Goal: Task Accomplishment & Management: Manage account settings

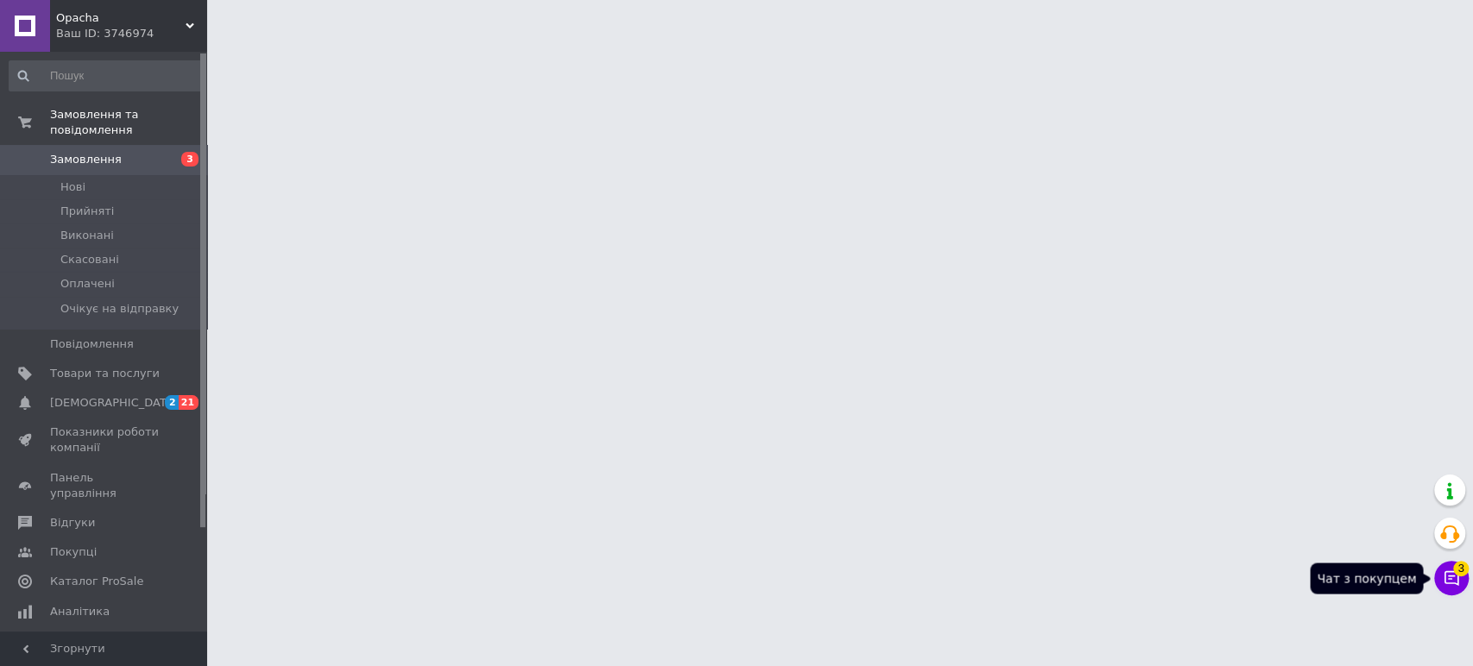
click at [1455, 580] on icon at bounding box center [1451, 578] width 17 height 17
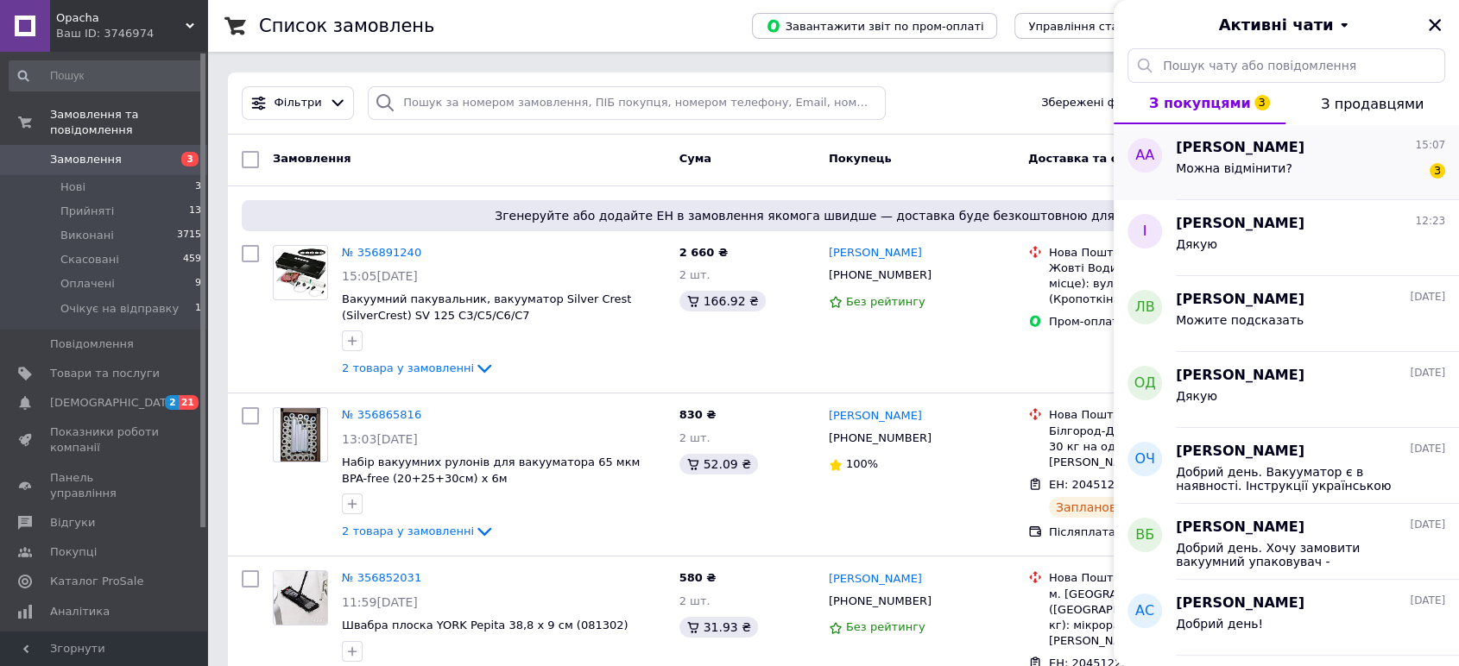
click at [1280, 164] on div "Можна відмінити? 3" at bounding box center [1309, 172] width 269 height 28
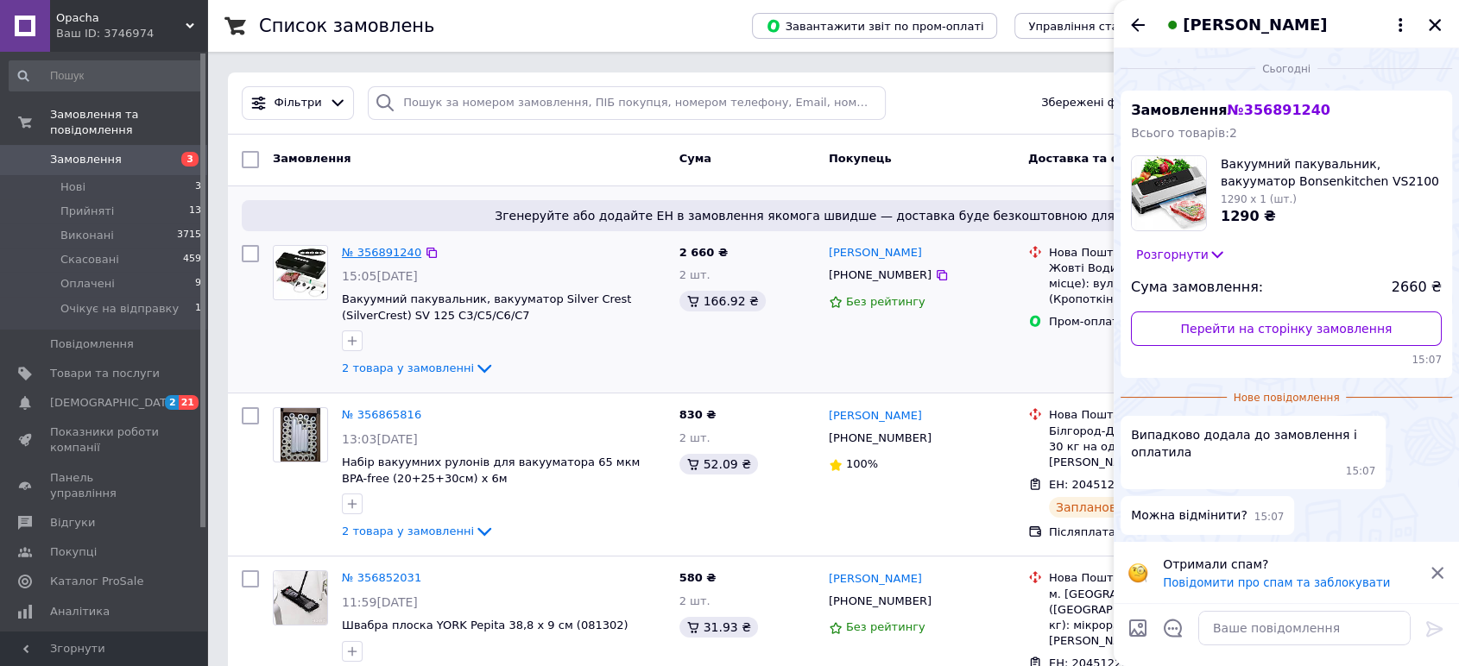
click at [367, 249] on link "№ 356891240" at bounding box center [381, 252] width 79 height 13
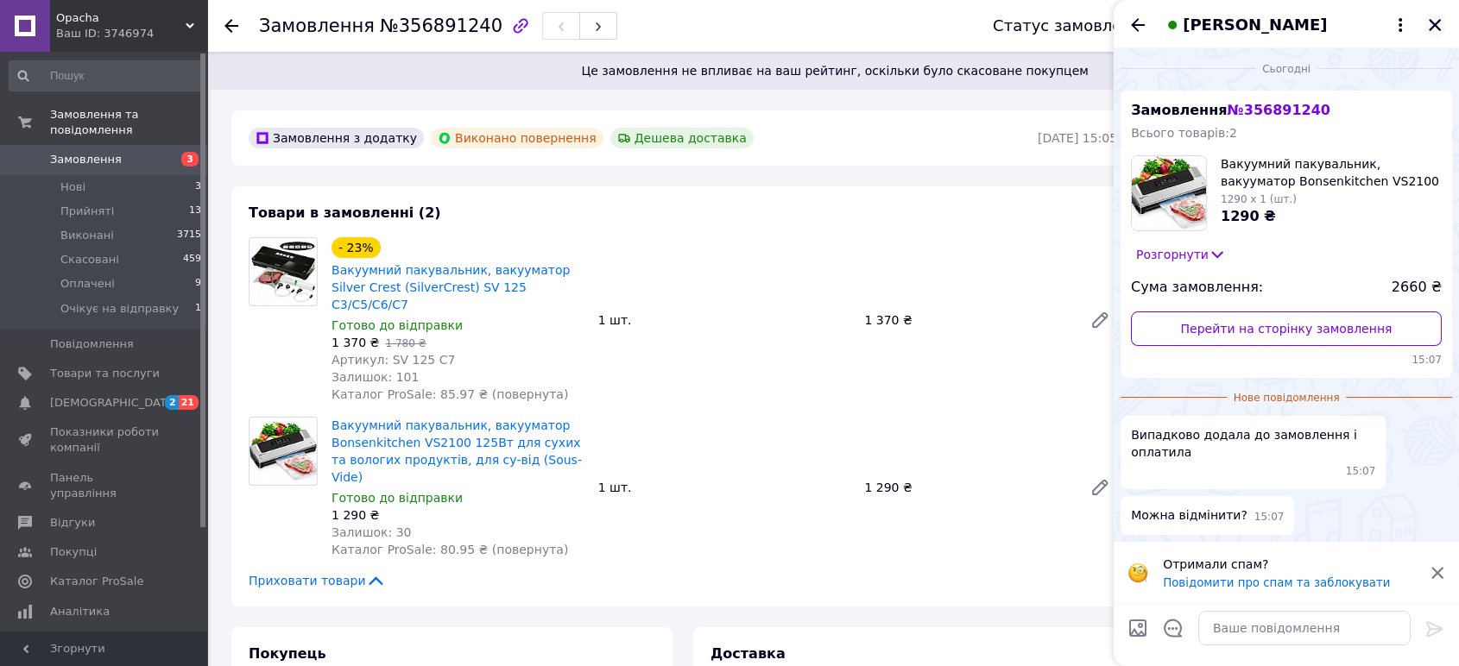
click at [1432, 21] on icon "Закрити" at bounding box center [1435, 25] width 16 height 16
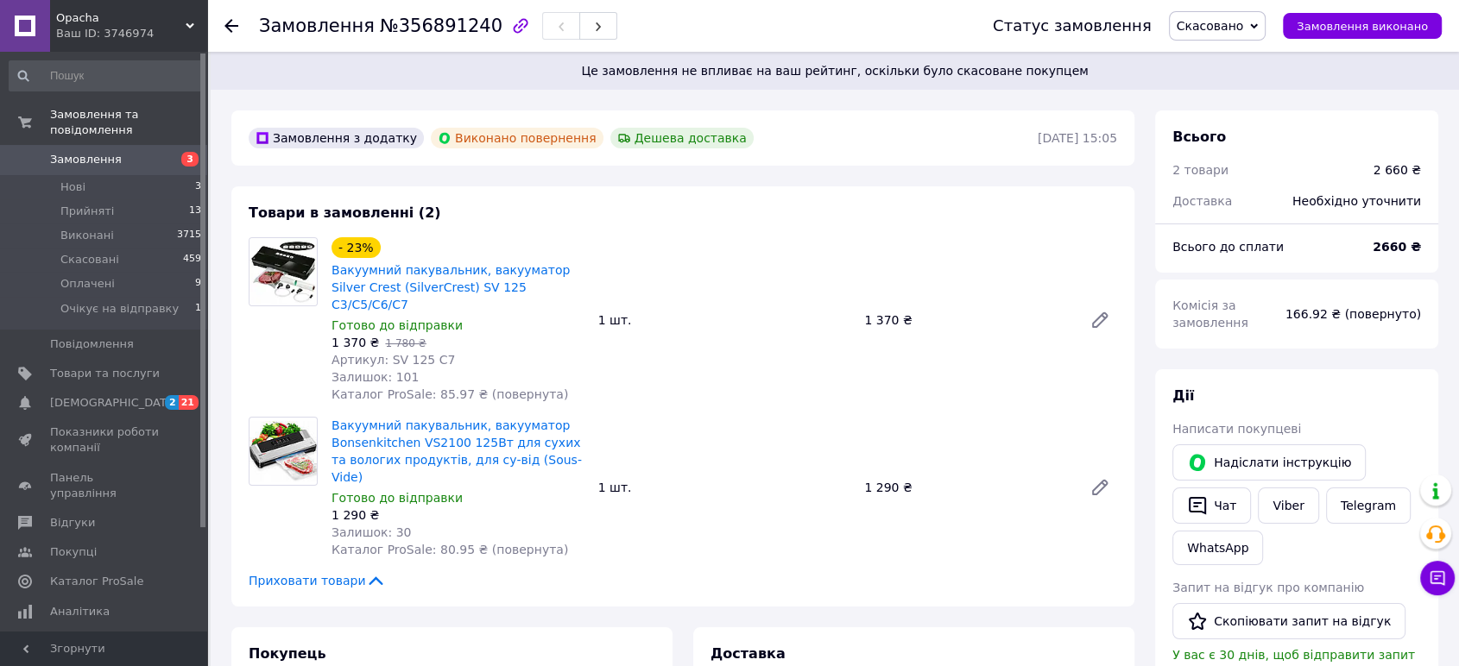
click at [76, 152] on span "Замовлення" at bounding box center [86, 160] width 72 height 16
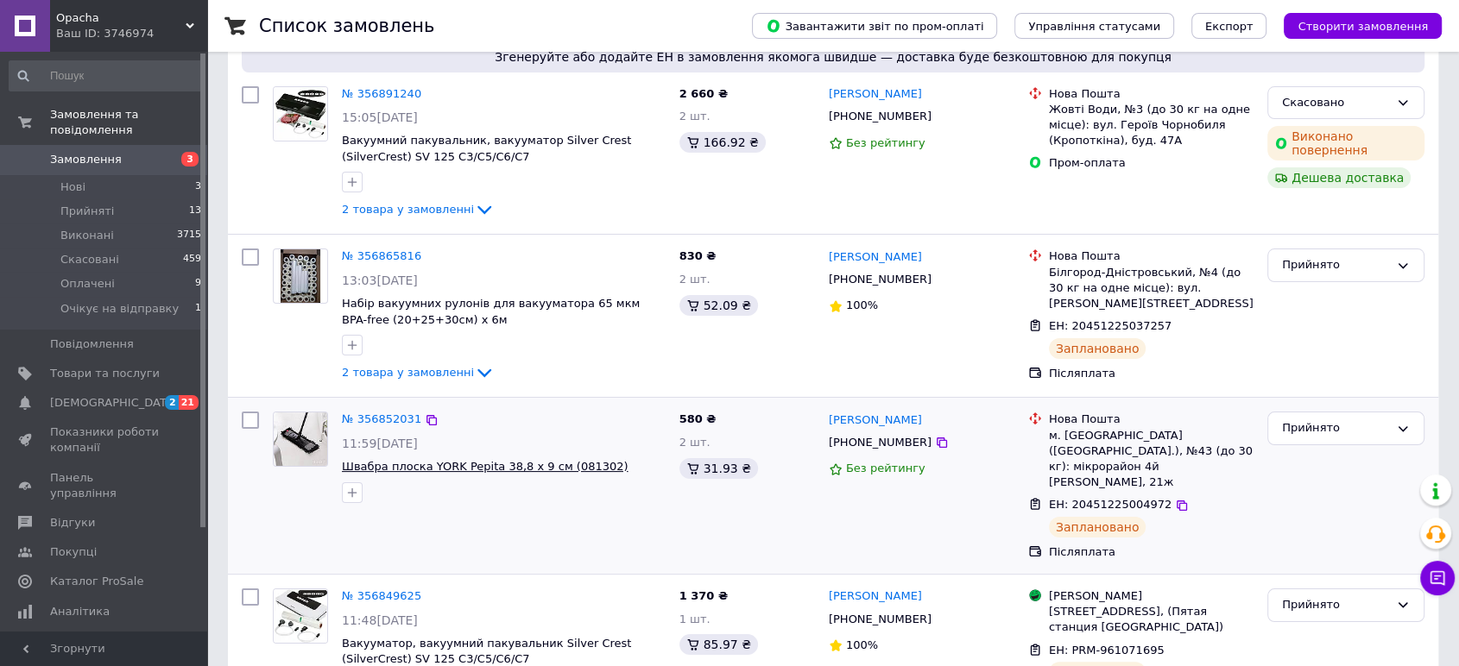
scroll to position [192, 0]
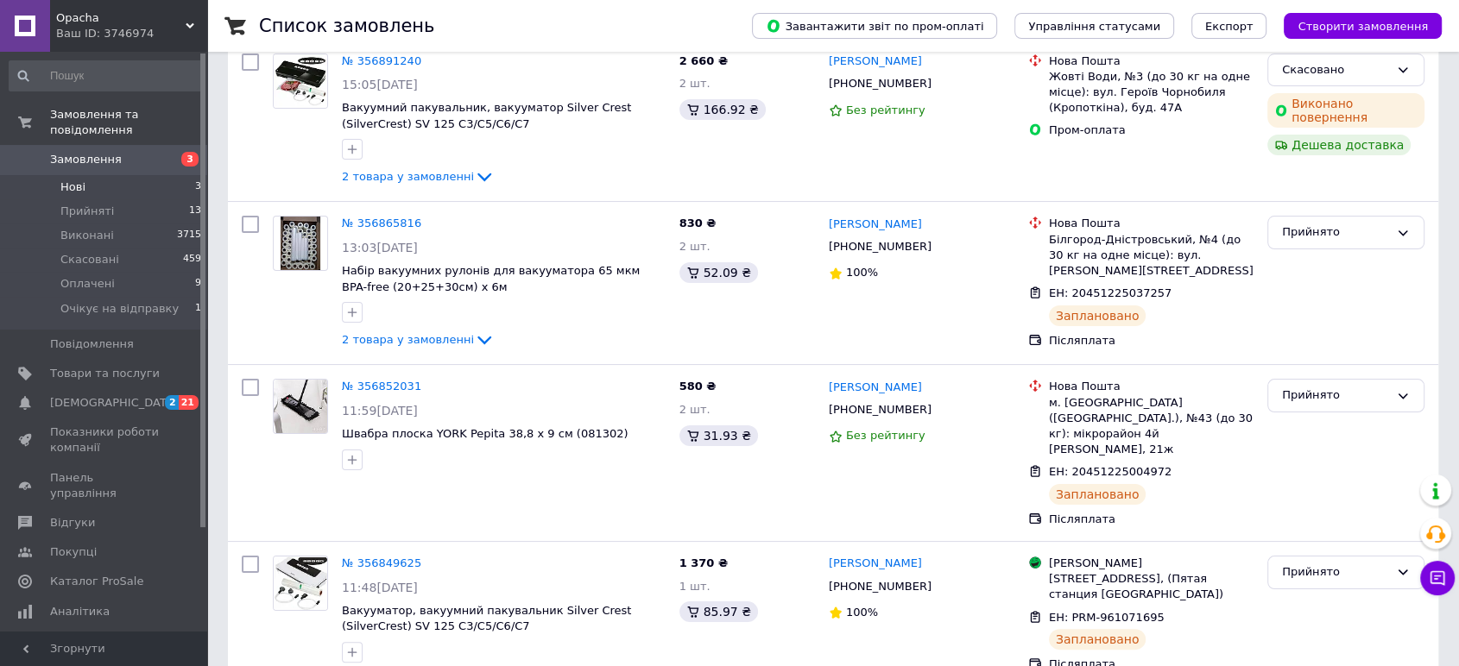
click at [69, 180] on span "Нові" at bounding box center [72, 188] width 25 height 16
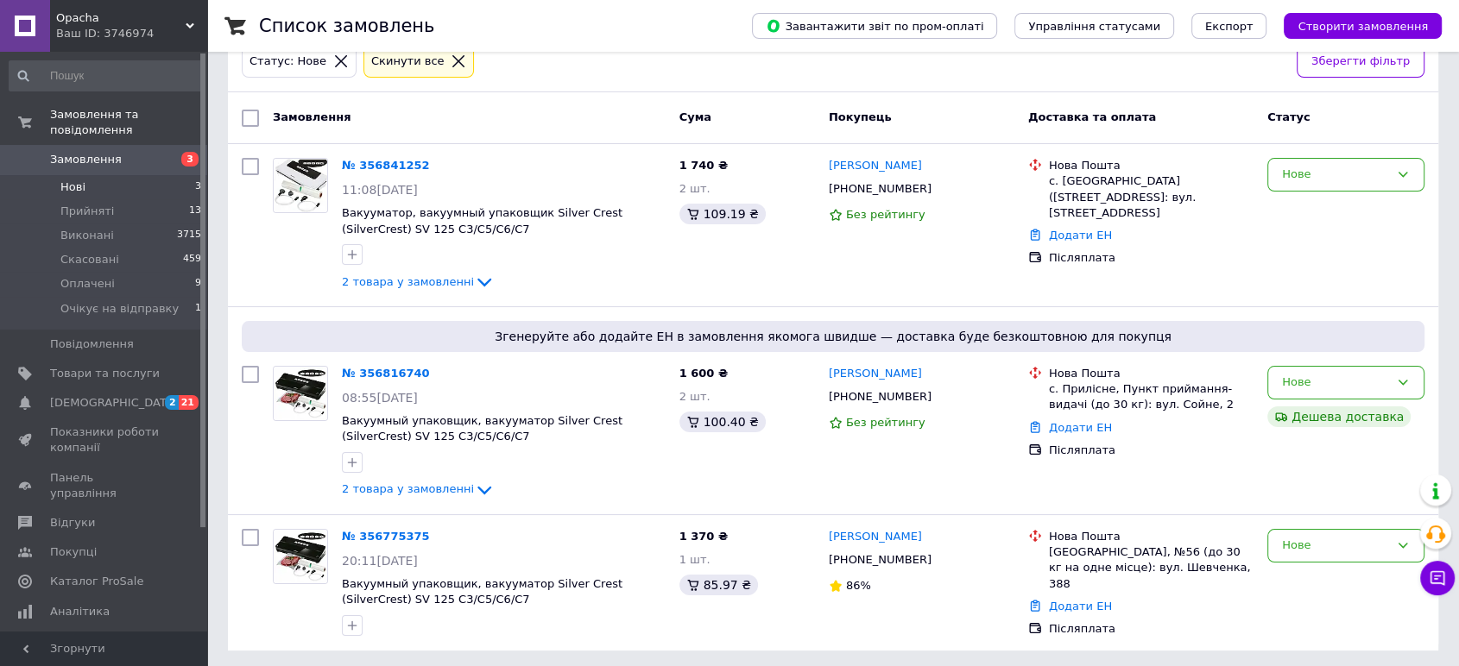
scroll to position [105, 0]
click at [79, 152] on span "Замовлення" at bounding box center [86, 160] width 72 height 16
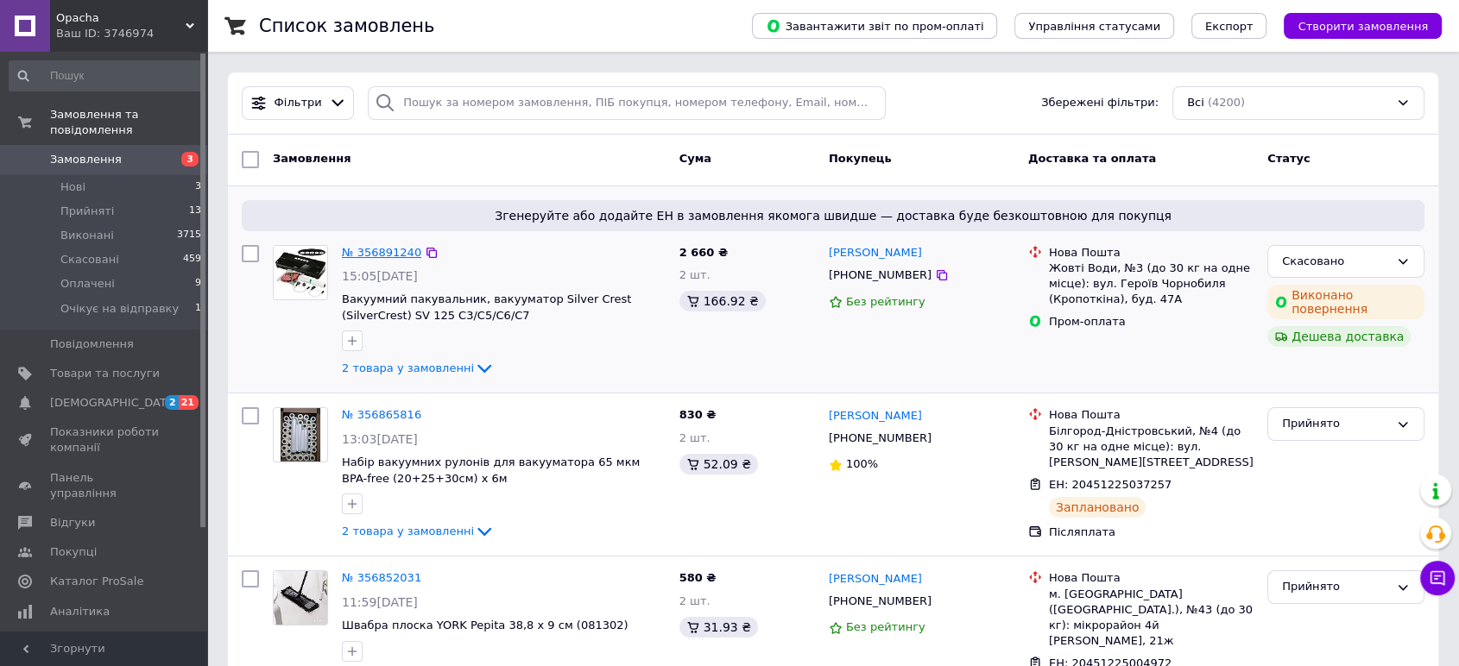
click at [388, 251] on link "№ 356891240" at bounding box center [381, 252] width 79 height 13
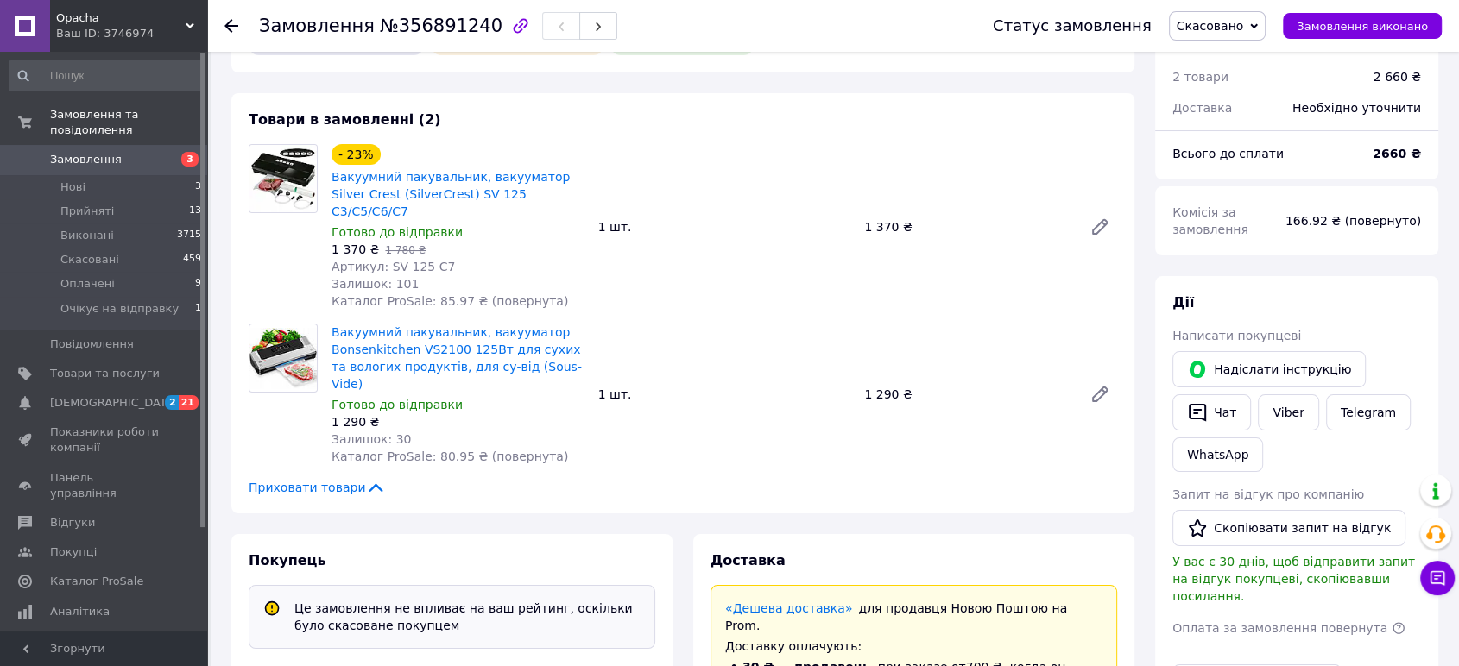
scroll to position [383, 0]
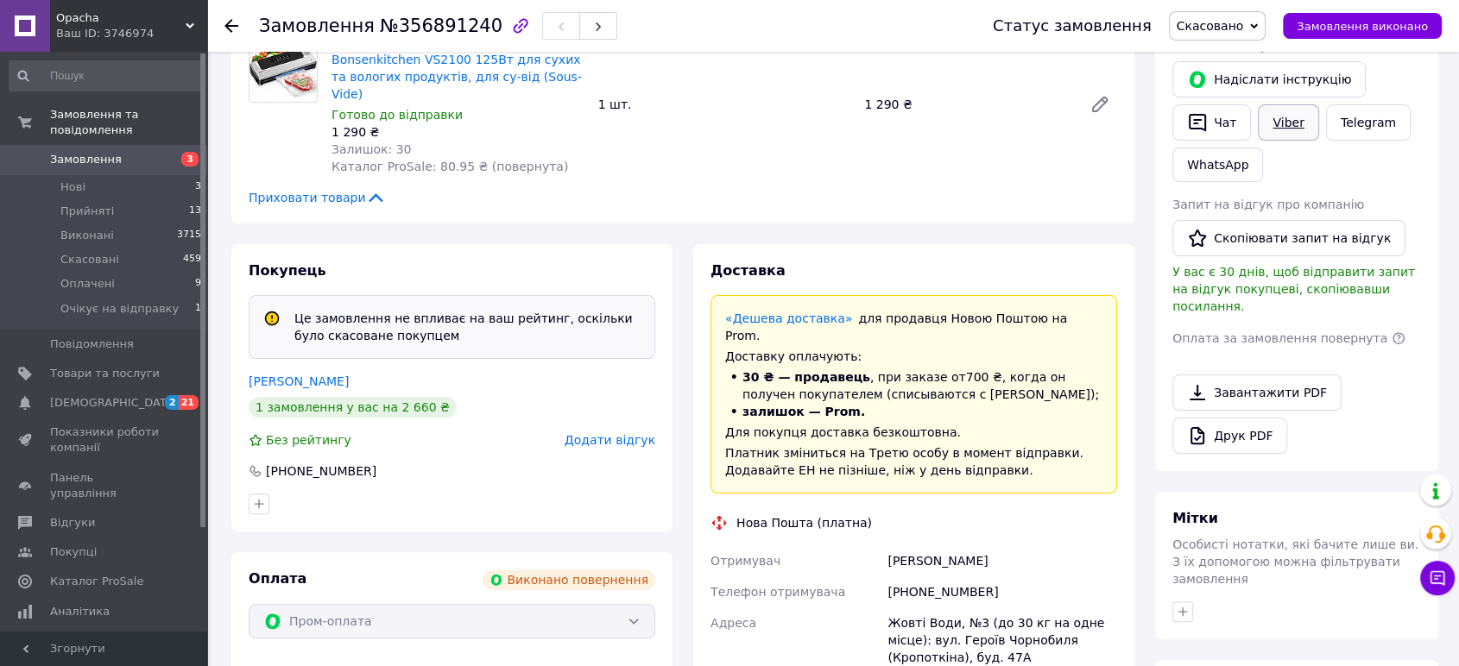
click at [1284, 113] on link "Viber" at bounding box center [1287, 122] width 60 height 36
click at [69, 180] on span "Нові" at bounding box center [72, 188] width 25 height 16
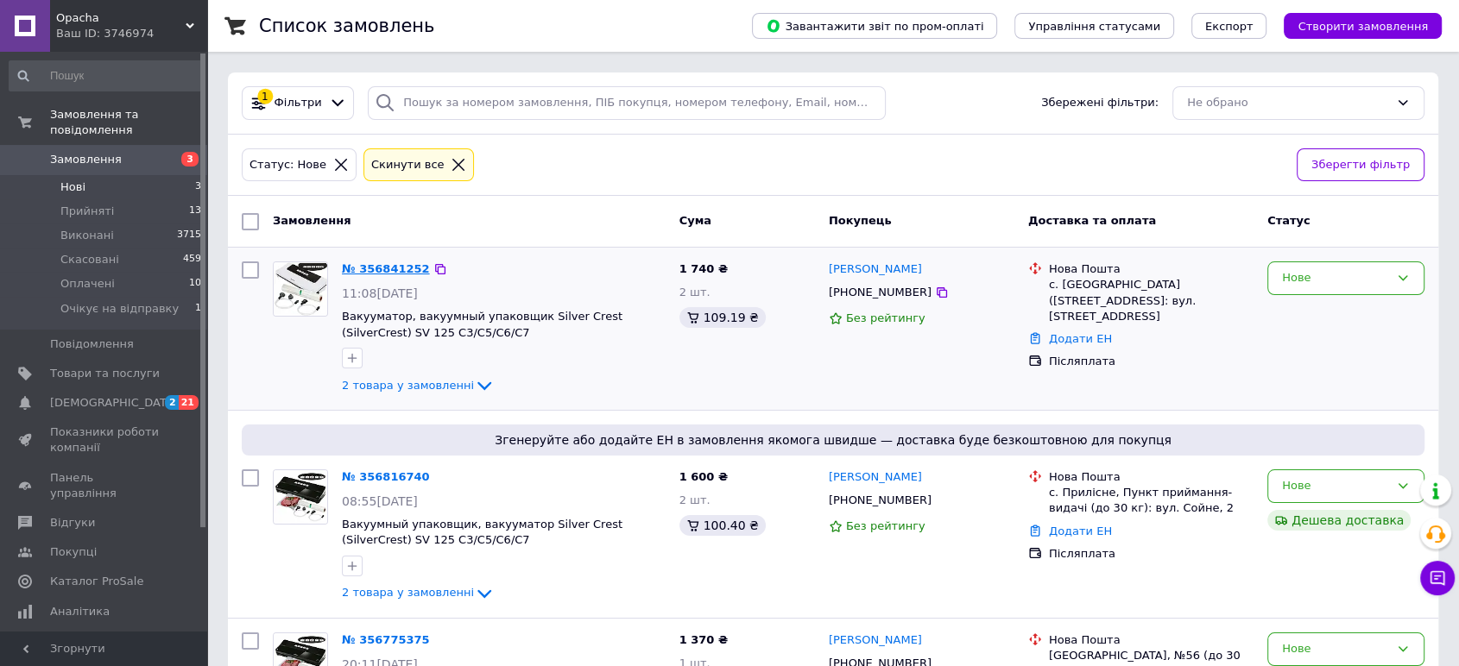
click at [386, 268] on link "№ 356841252" at bounding box center [386, 268] width 88 height 13
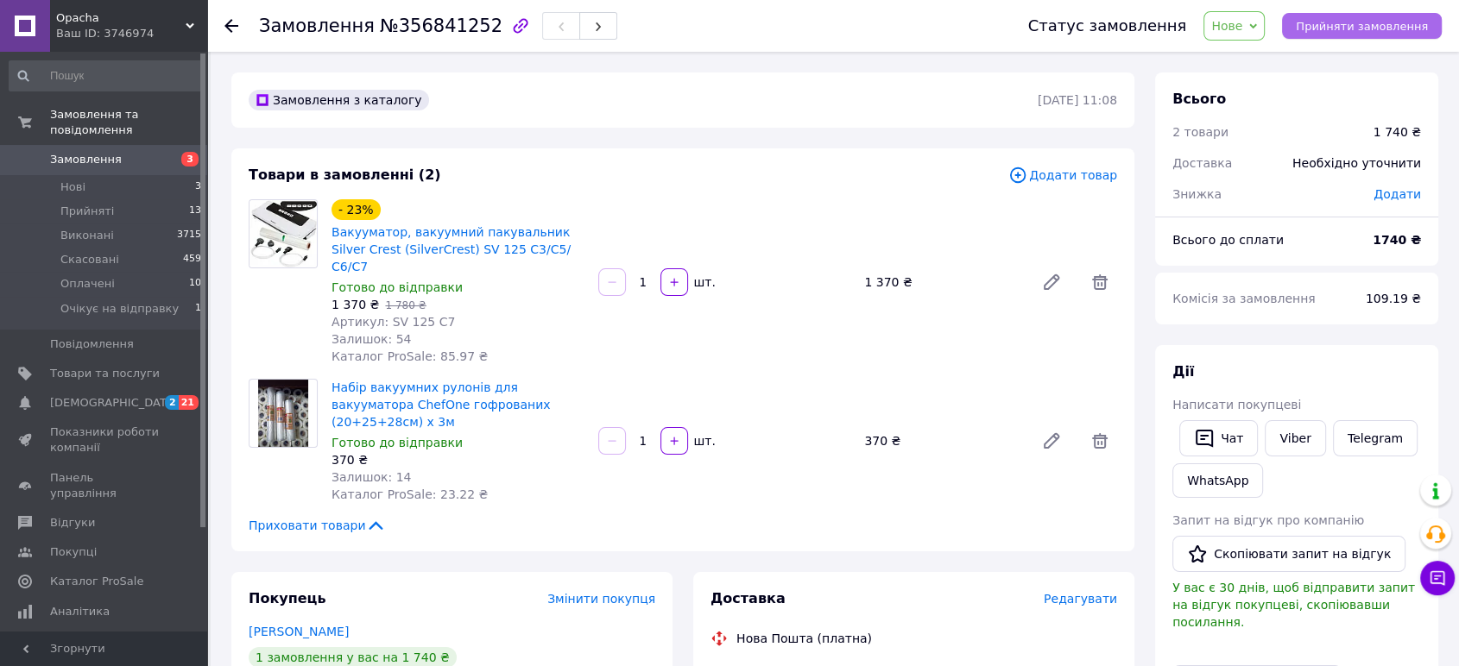
click at [1371, 33] on button "Прийняти замовлення" at bounding box center [1362, 26] width 160 height 26
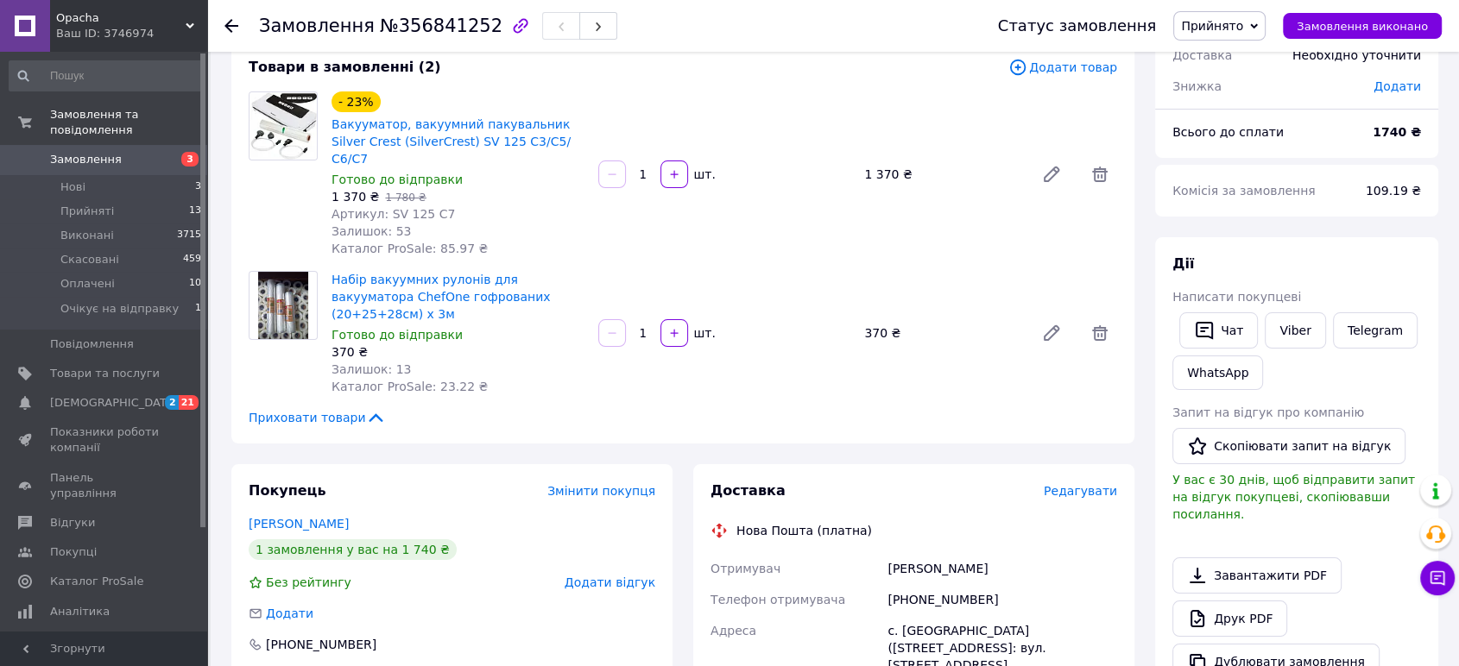
scroll to position [479, 0]
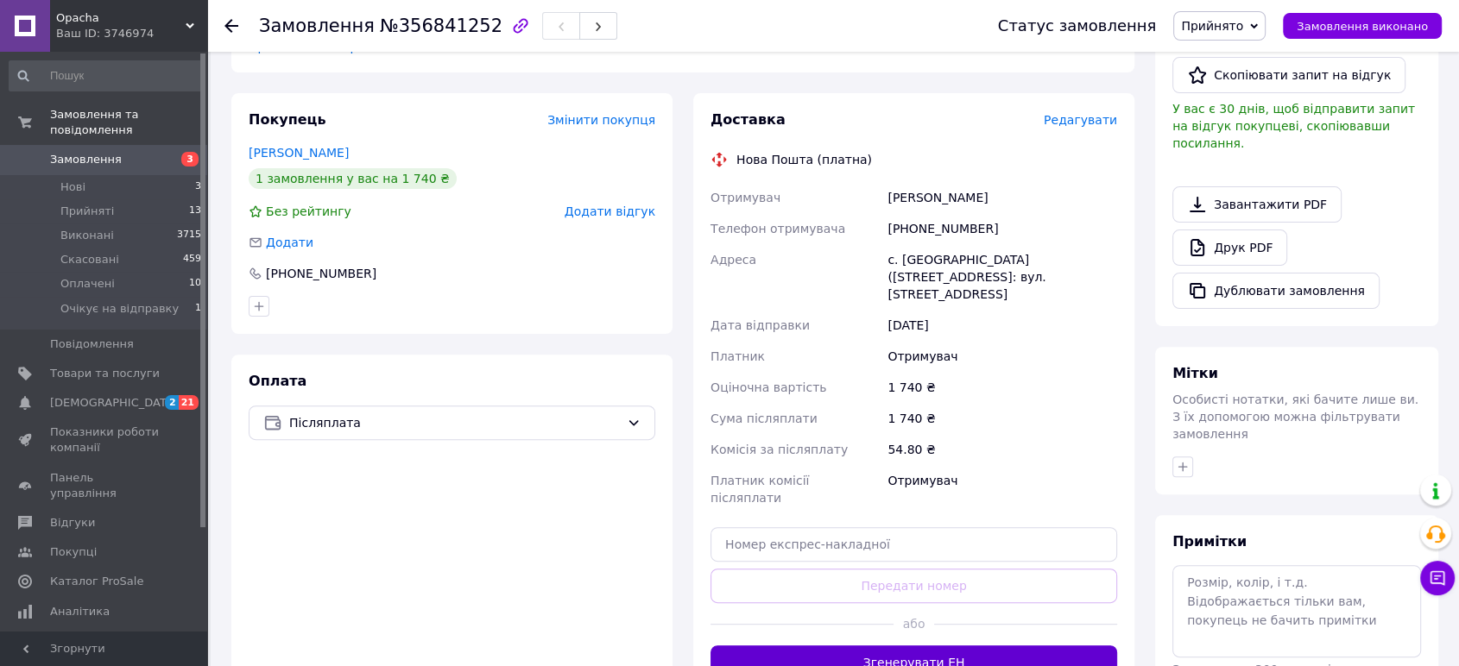
click at [929, 646] on button "Згенерувати ЕН" at bounding box center [913, 663] width 406 height 35
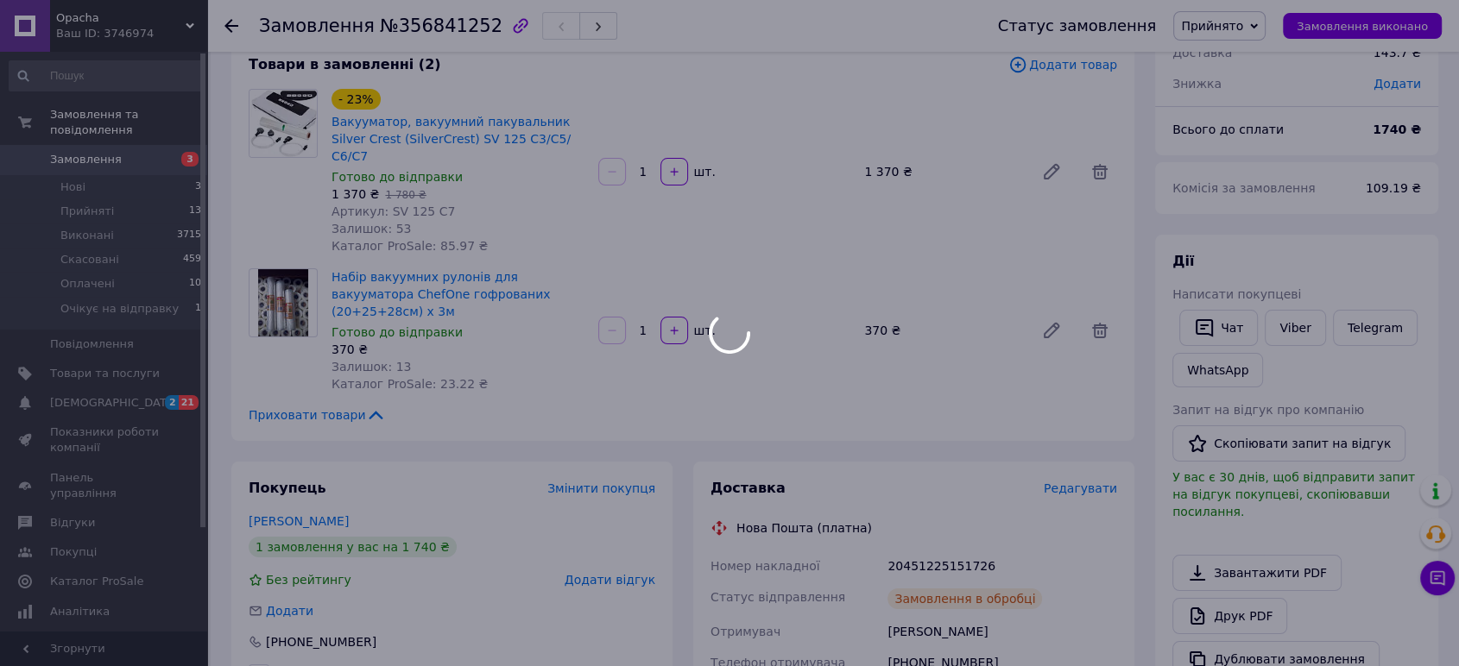
scroll to position [96, 0]
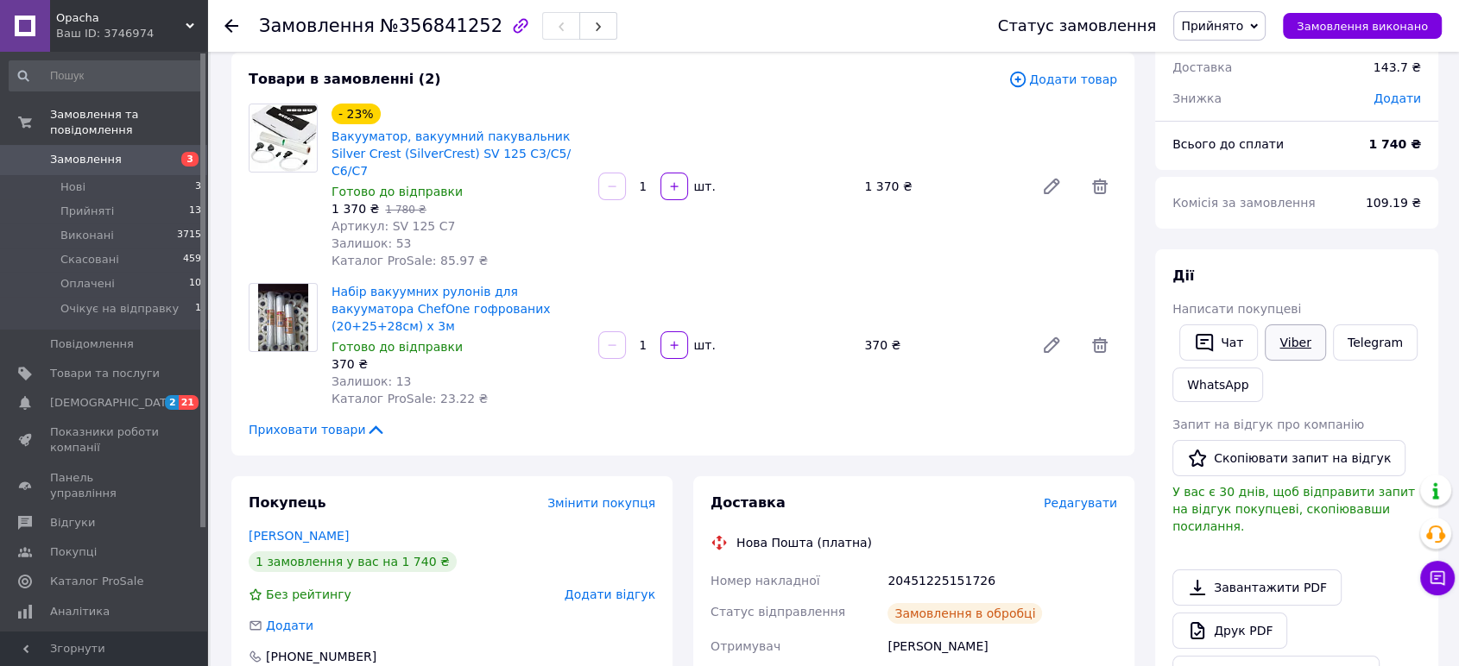
click at [1291, 347] on link "Viber" at bounding box center [1294, 343] width 60 height 36
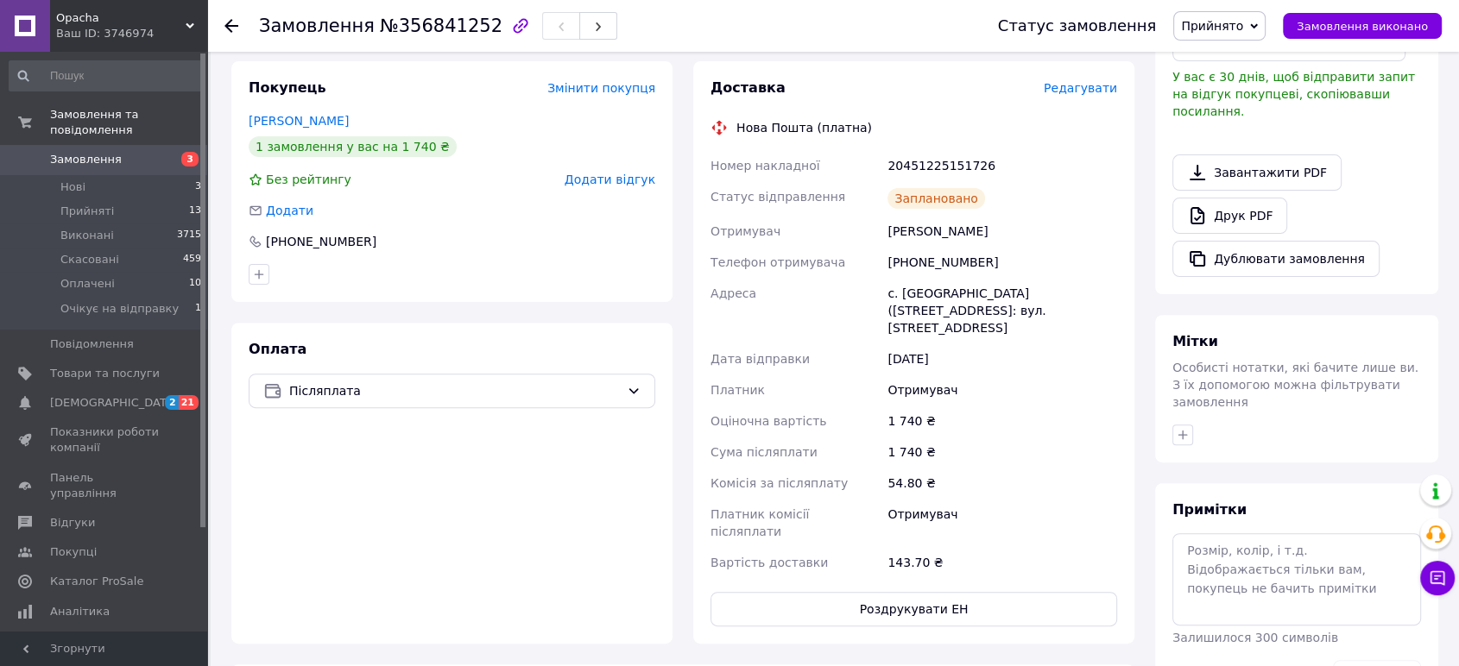
scroll to position [575, 0]
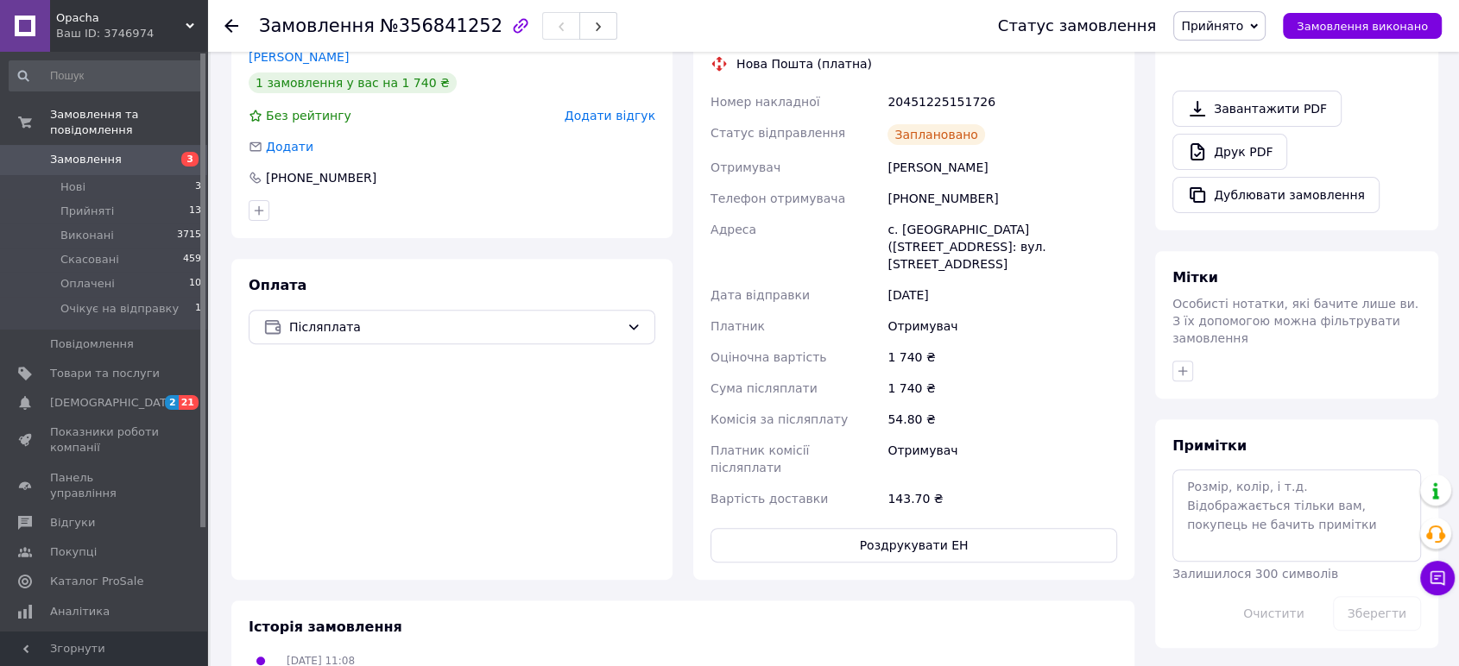
click at [73, 152] on span "Замовлення" at bounding box center [86, 160] width 72 height 16
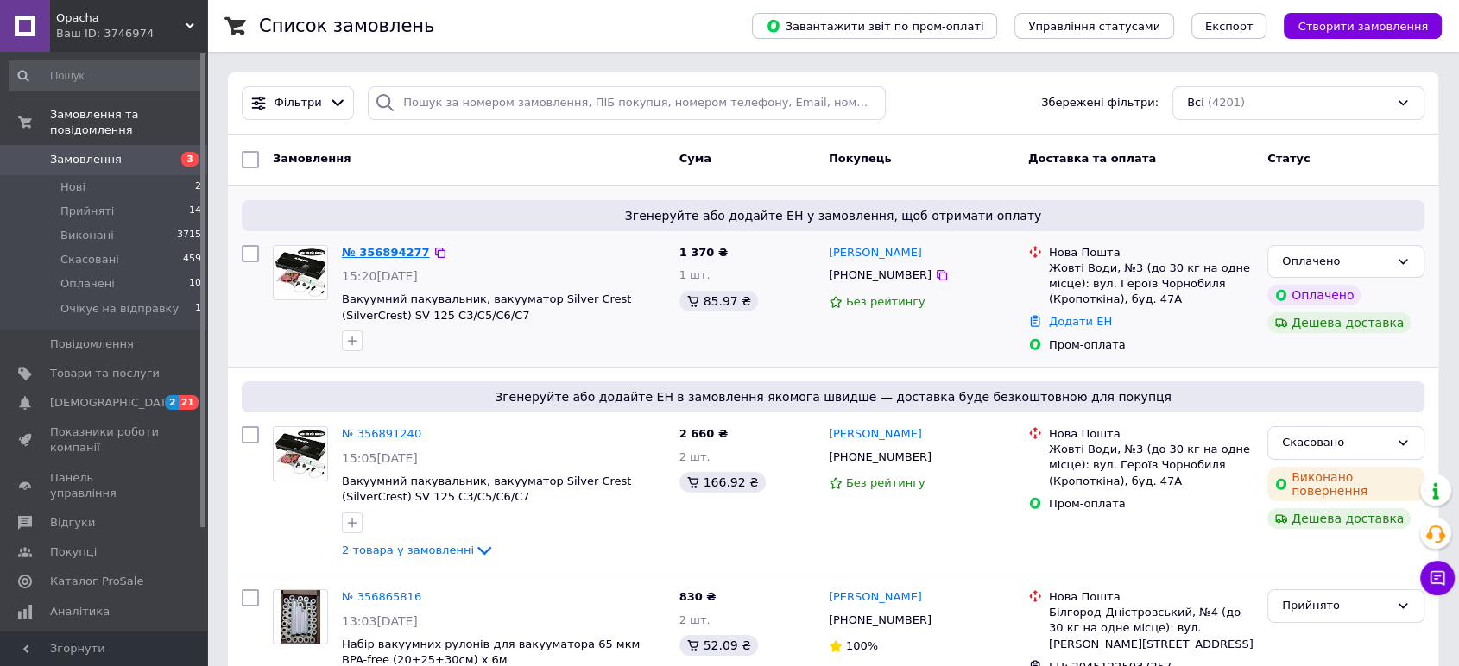
click at [366, 248] on link "№ 356894277" at bounding box center [386, 252] width 88 height 13
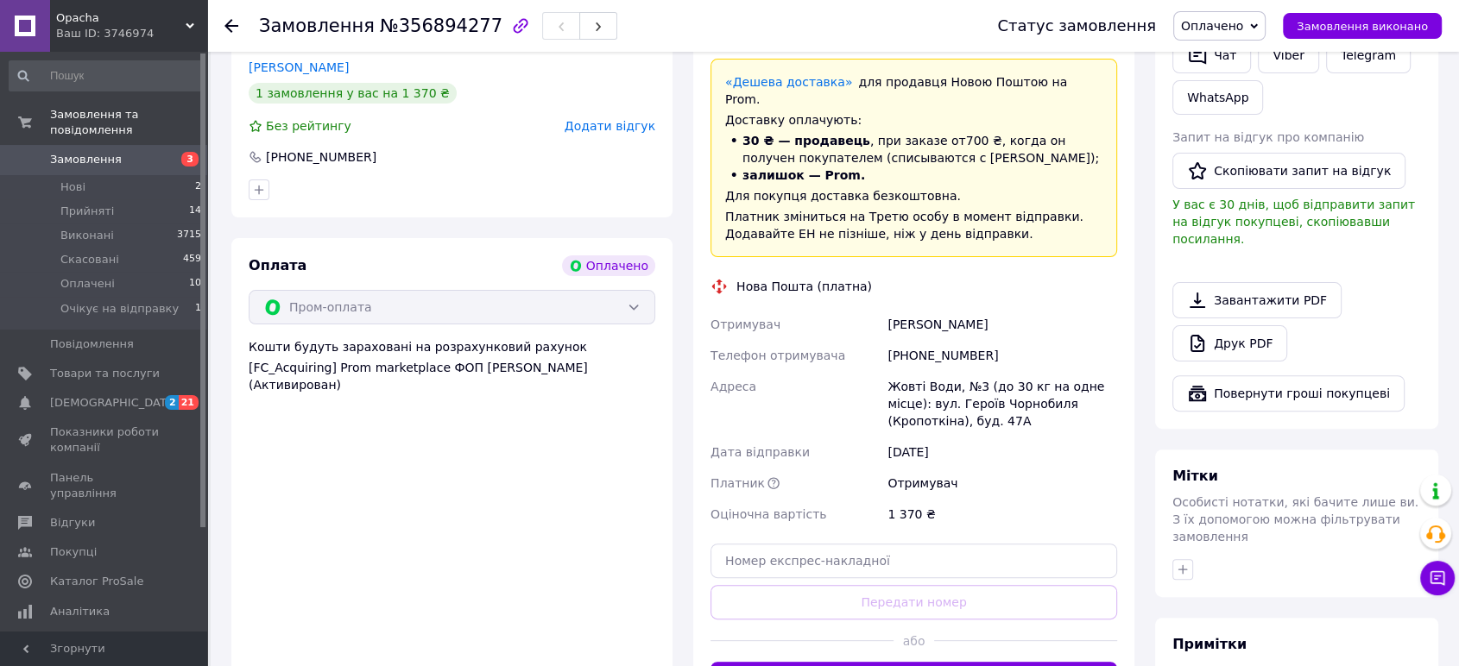
scroll to position [479, 0]
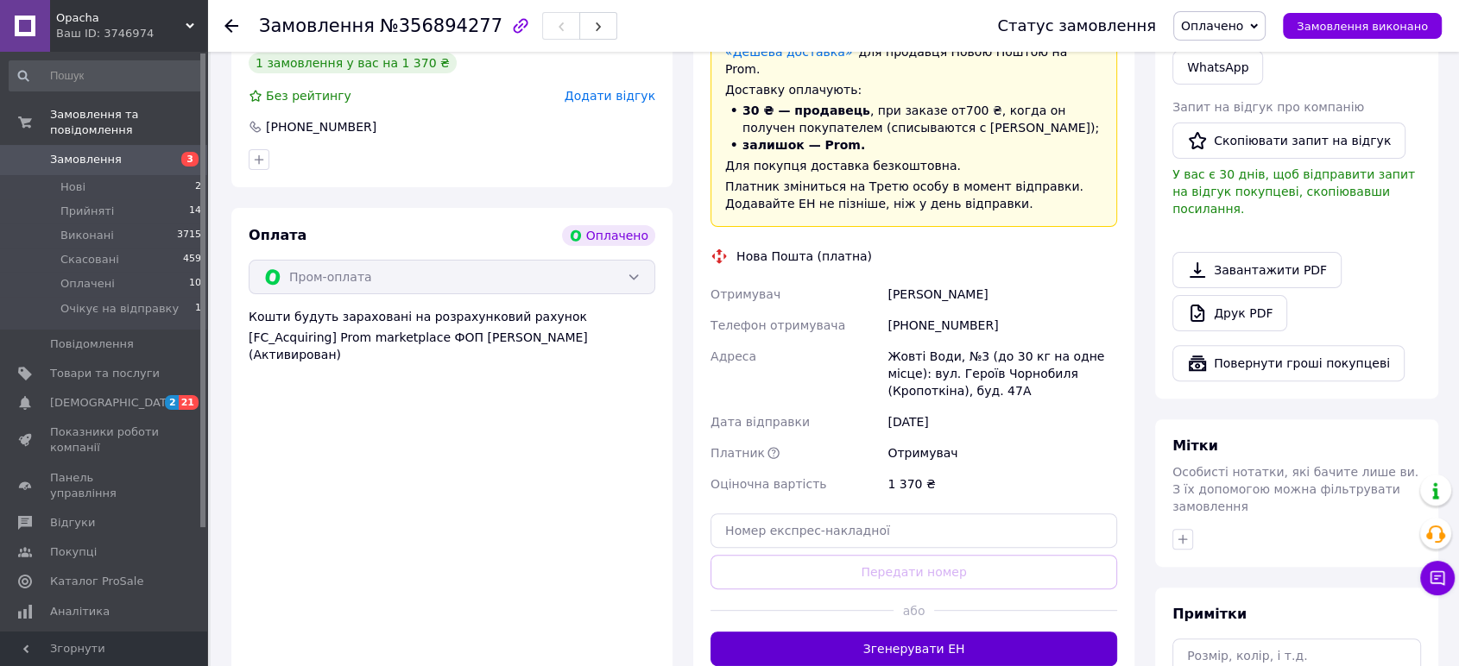
click at [897, 632] on button "Згенерувати ЕН" at bounding box center [913, 649] width 406 height 35
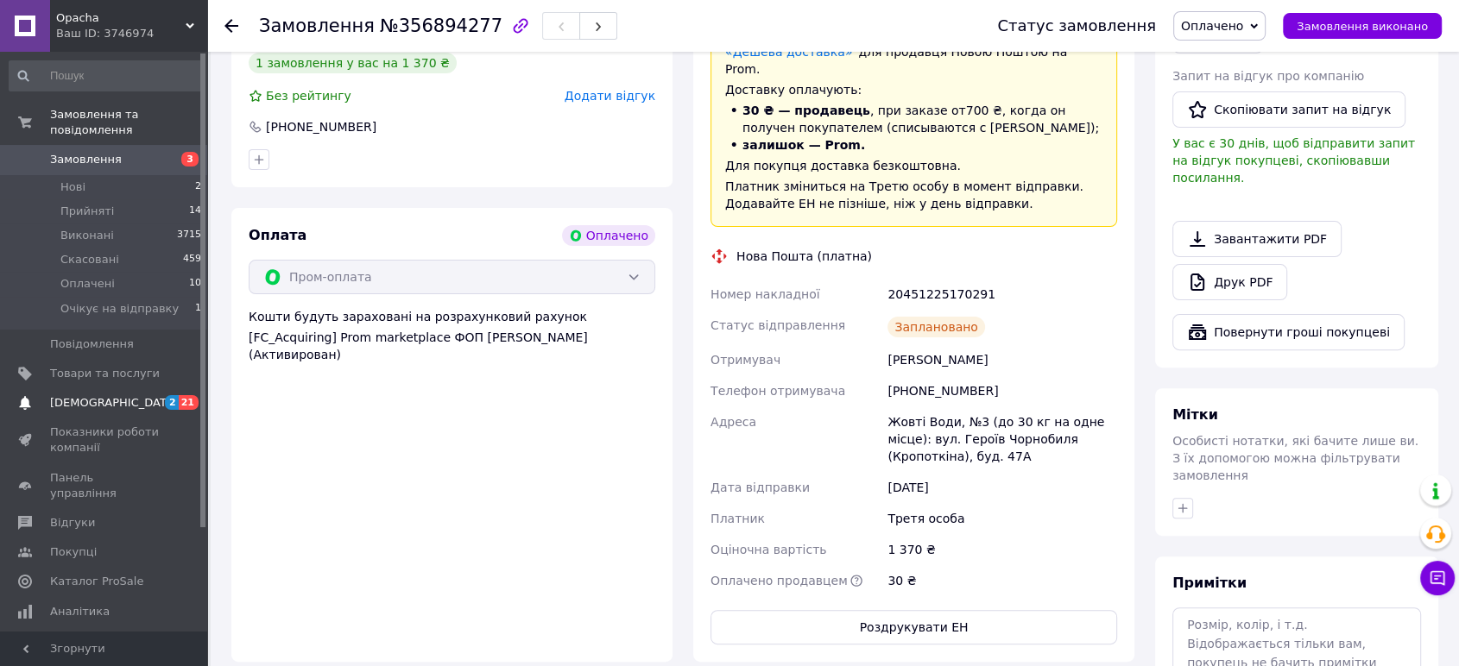
click at [76, 395] on span "[DEMOGRAPHIC_DATA]" at bounding box center [114, 403] width 128 height 16
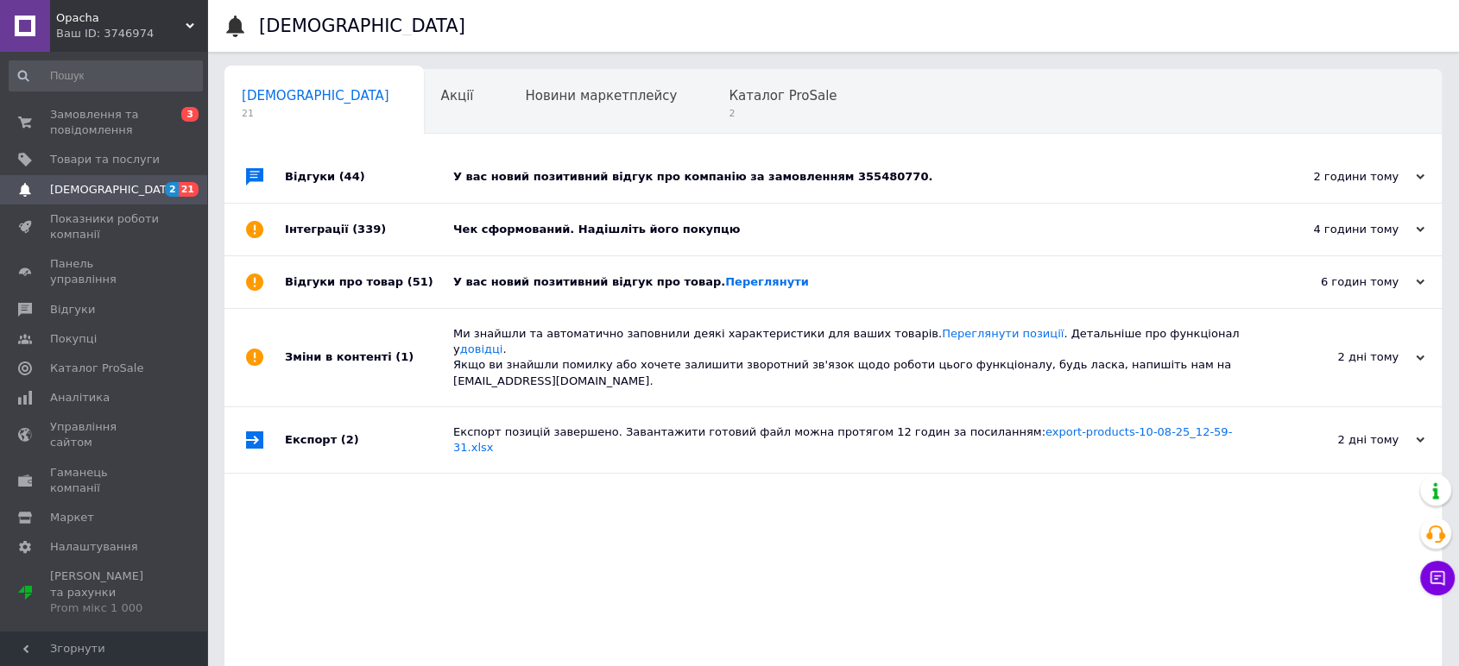
click at [634, 171] on div "У вас новий позитивний відгук про компанію за замовленням 355480770." at bounding box center [852, 177] width 798 height 16
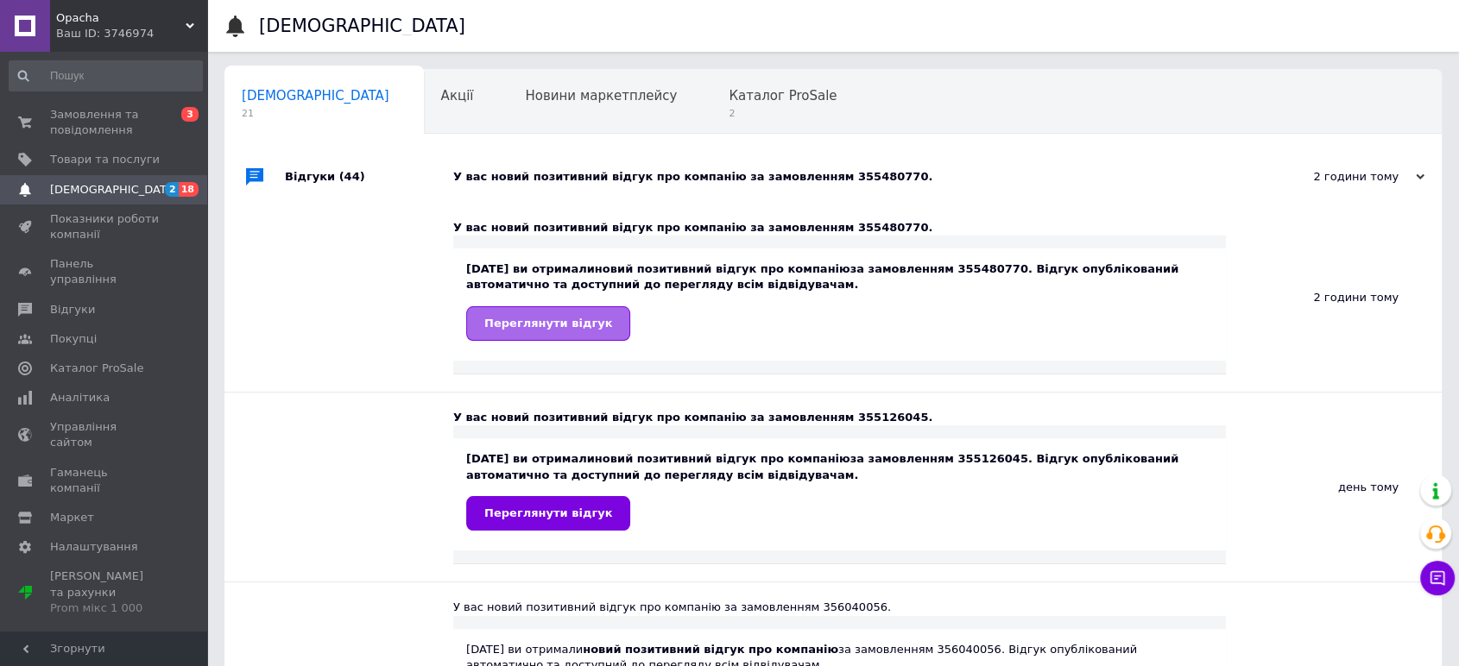
click at [525, 323] on span "Переглянути відгук" at bounding box center [548, 323] width 128 height 13
click at [73, 116] on span "Замовлення та повідомлення" at bounding box center [105, 122] width 110 height 31
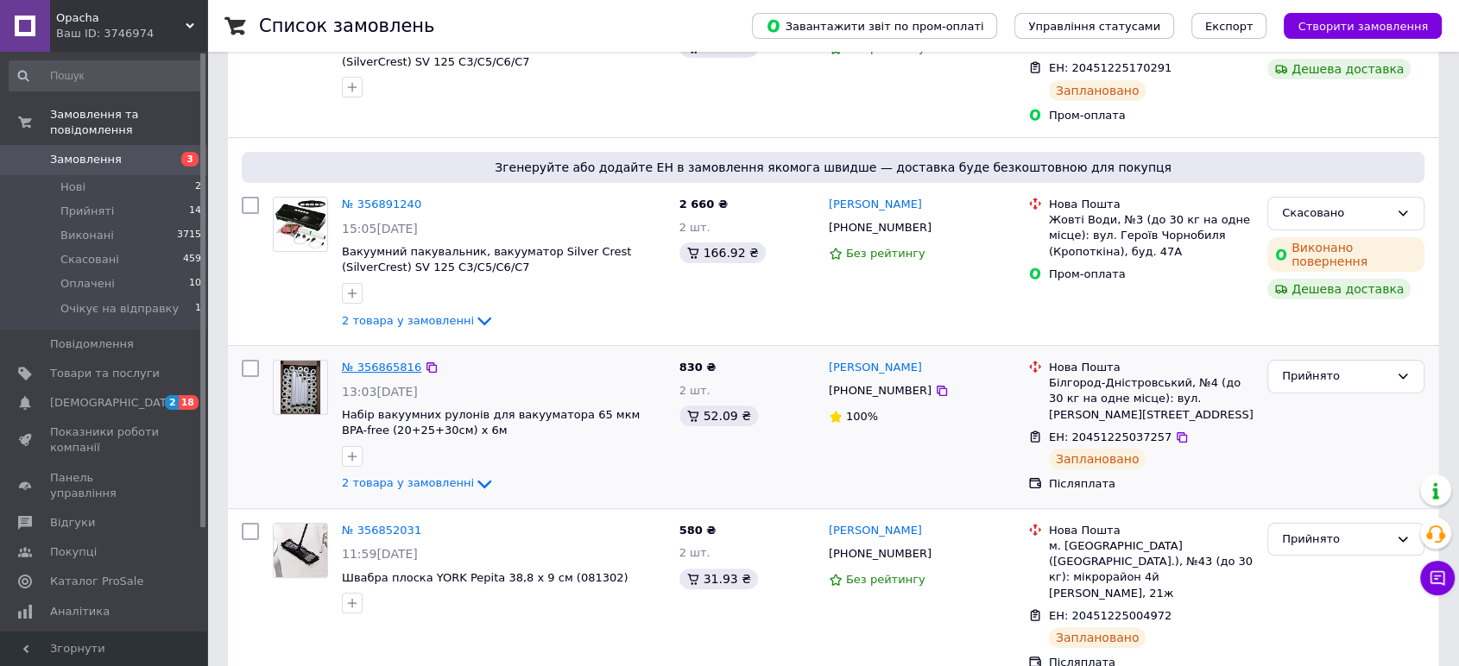
scroll to position [287, 0]
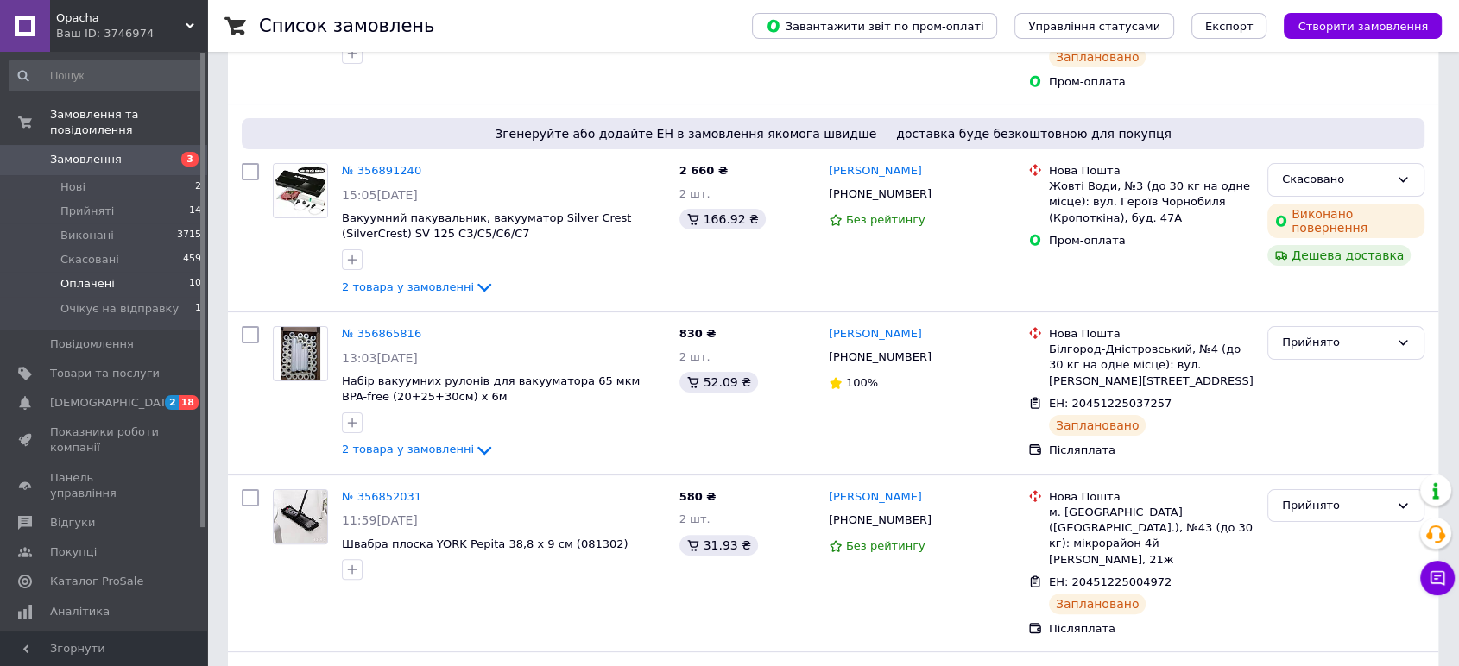
click at [80, 276] on span "Оплачені" at bounding box center [87, 284] width 54 height 16
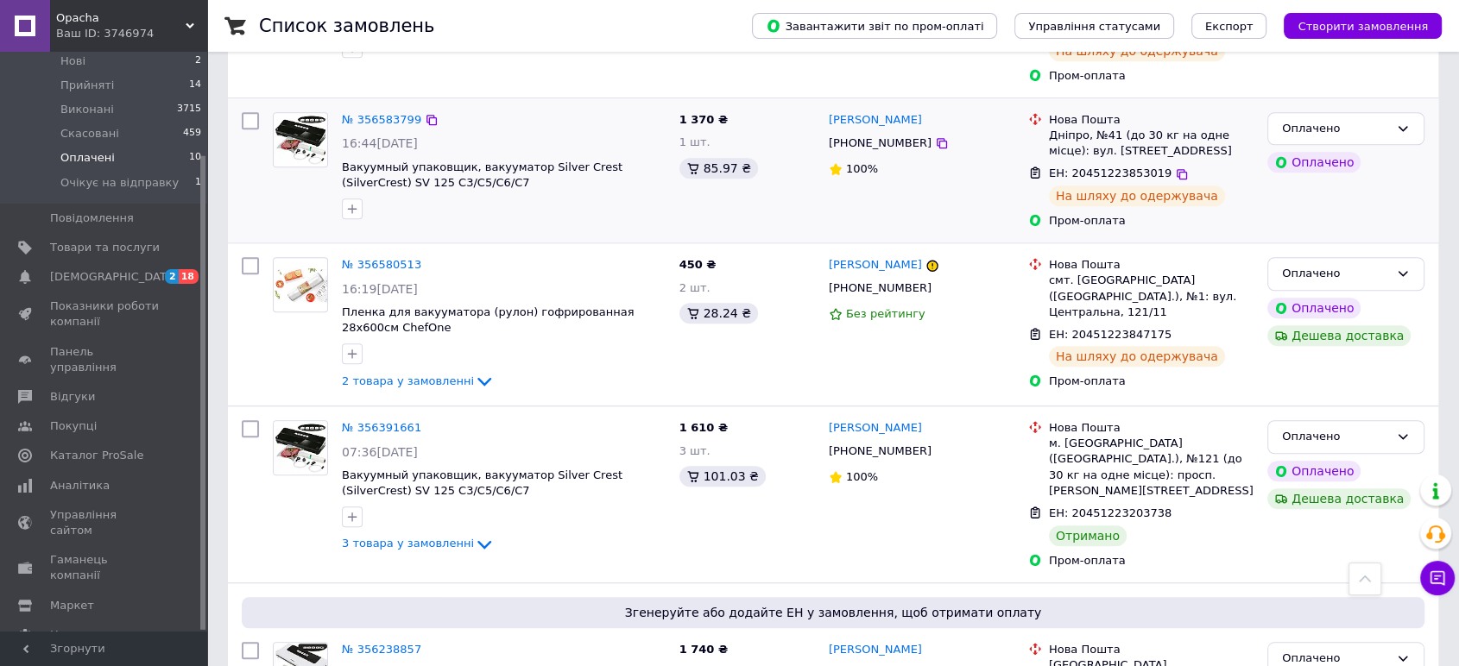
scroll to position [1377, 0]
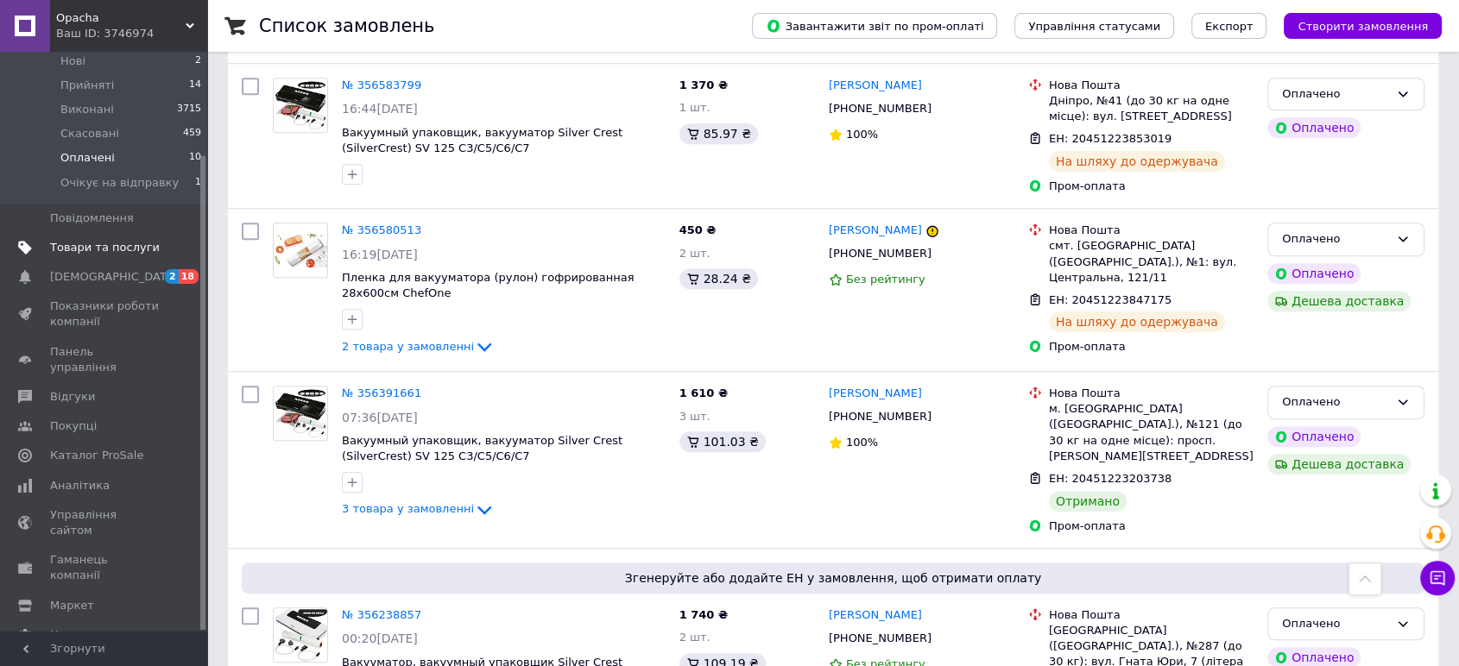
click at [75, 240] on span "Товари та послуги" at bounding box center [105, 248] width 110 height 16
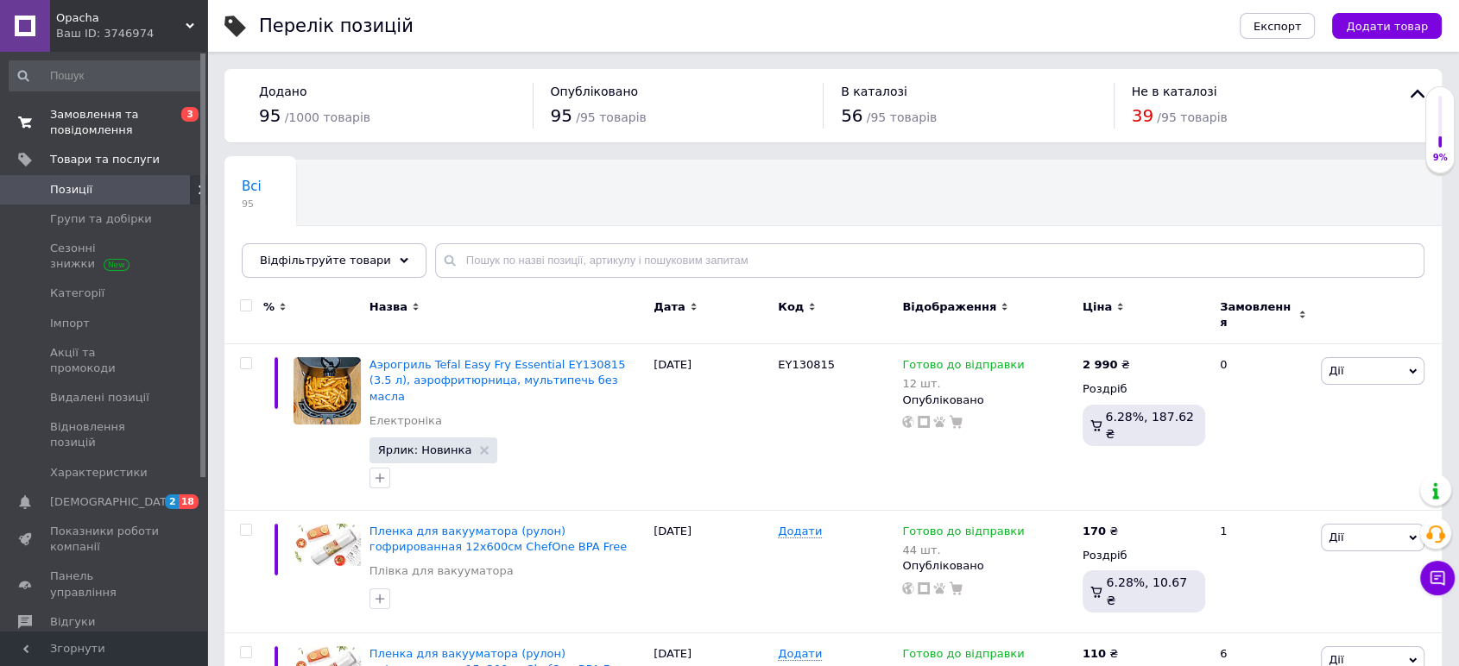
click at [93, 116] on span "Замовлення та повідомлення" at bounding box center [105, 122] width 110 height 31
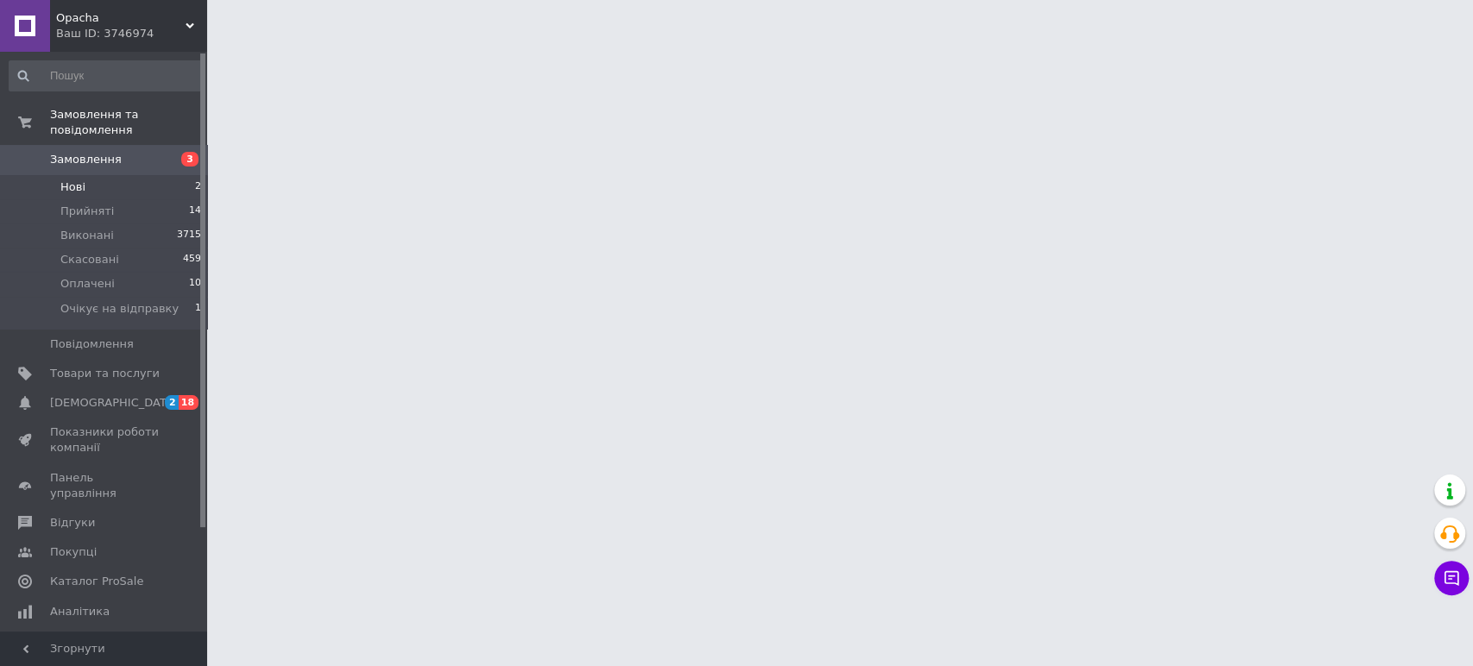
click at [76, 180] on span "Нові" at bounding box center [72, 188] width 25 height 16
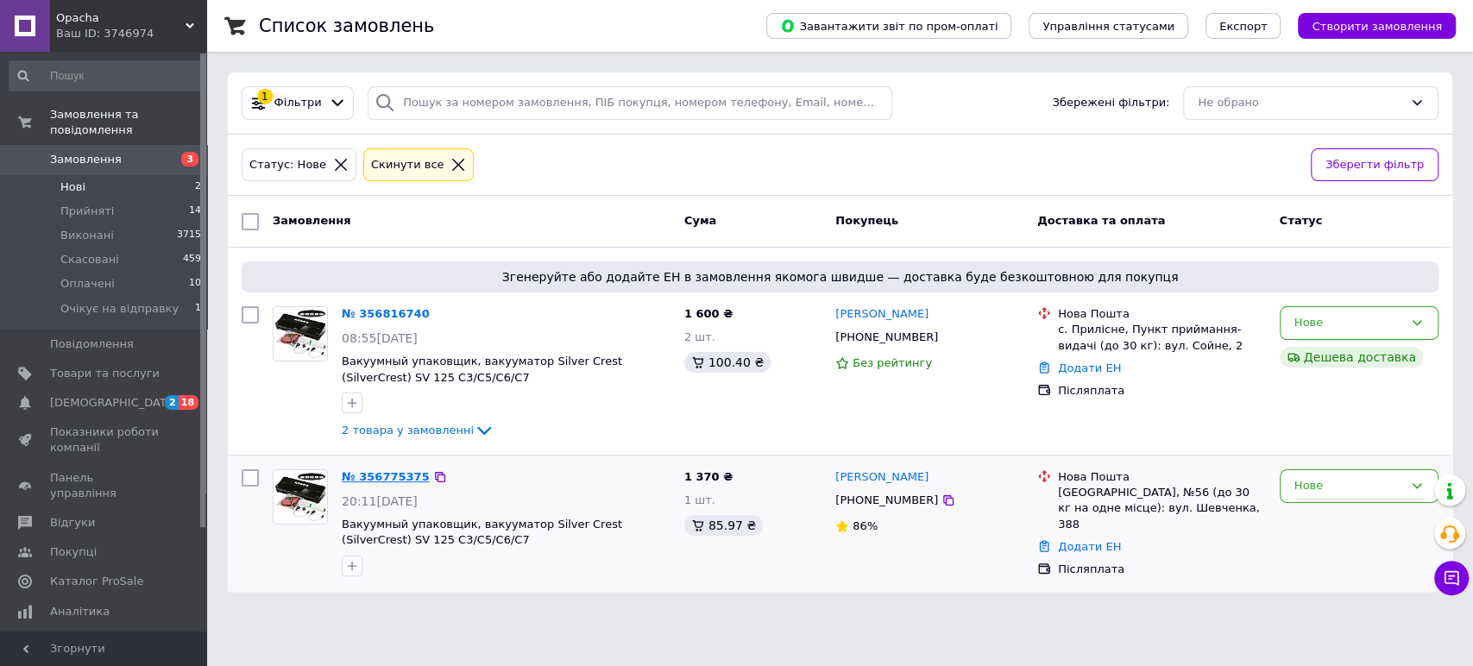
click at [368, 475] on link "№ 356775375" at bounding box center [386, 476] width 88 height 13
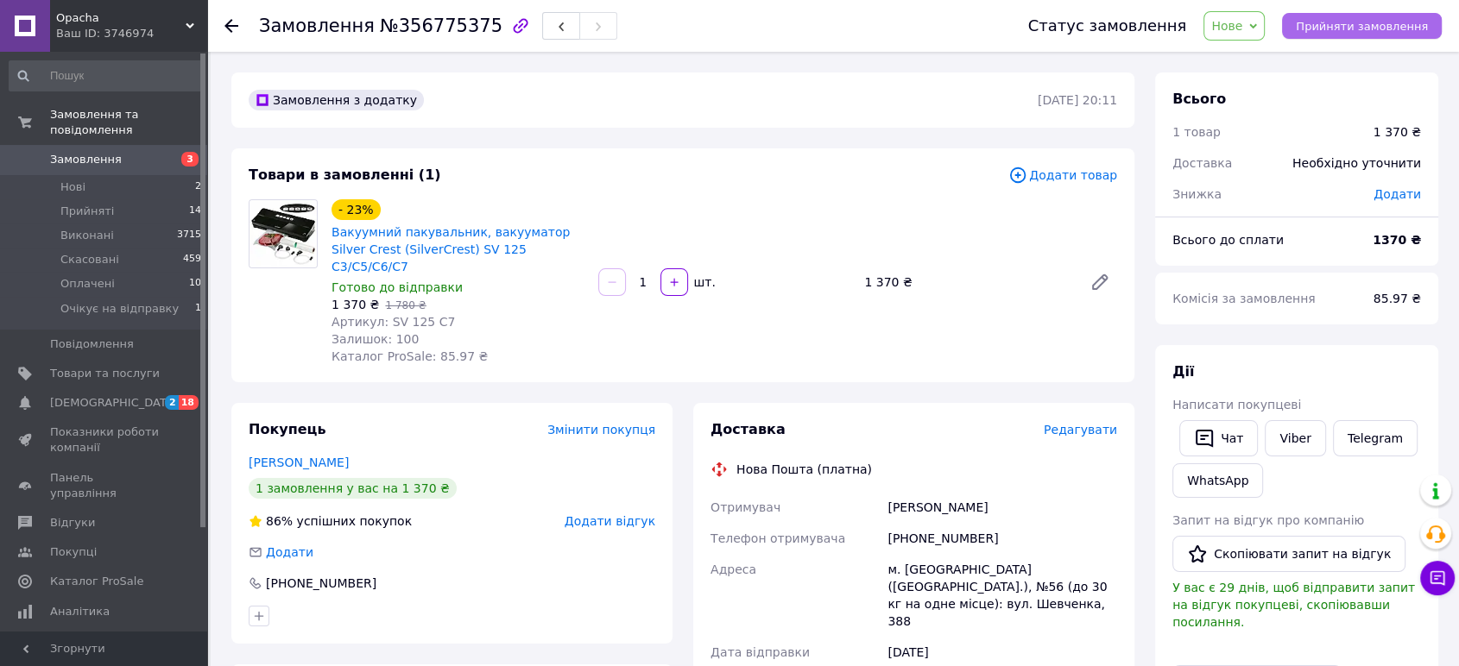
click at [1364, 27] on span "Прийняти замовлення" at bounding box center [1361, 26] width 132 height 13
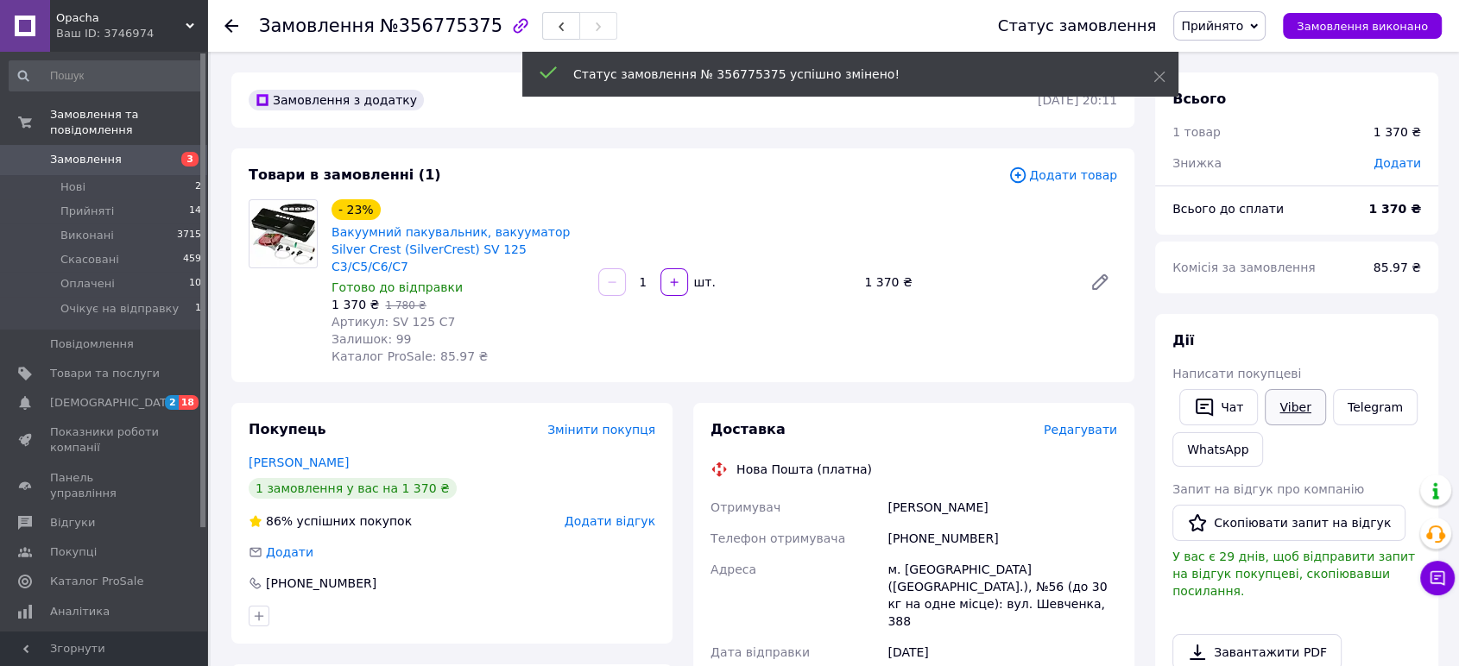
click at [1294, 406] on link "Viber" at bounding box center [1294, 407] width 60 height 36
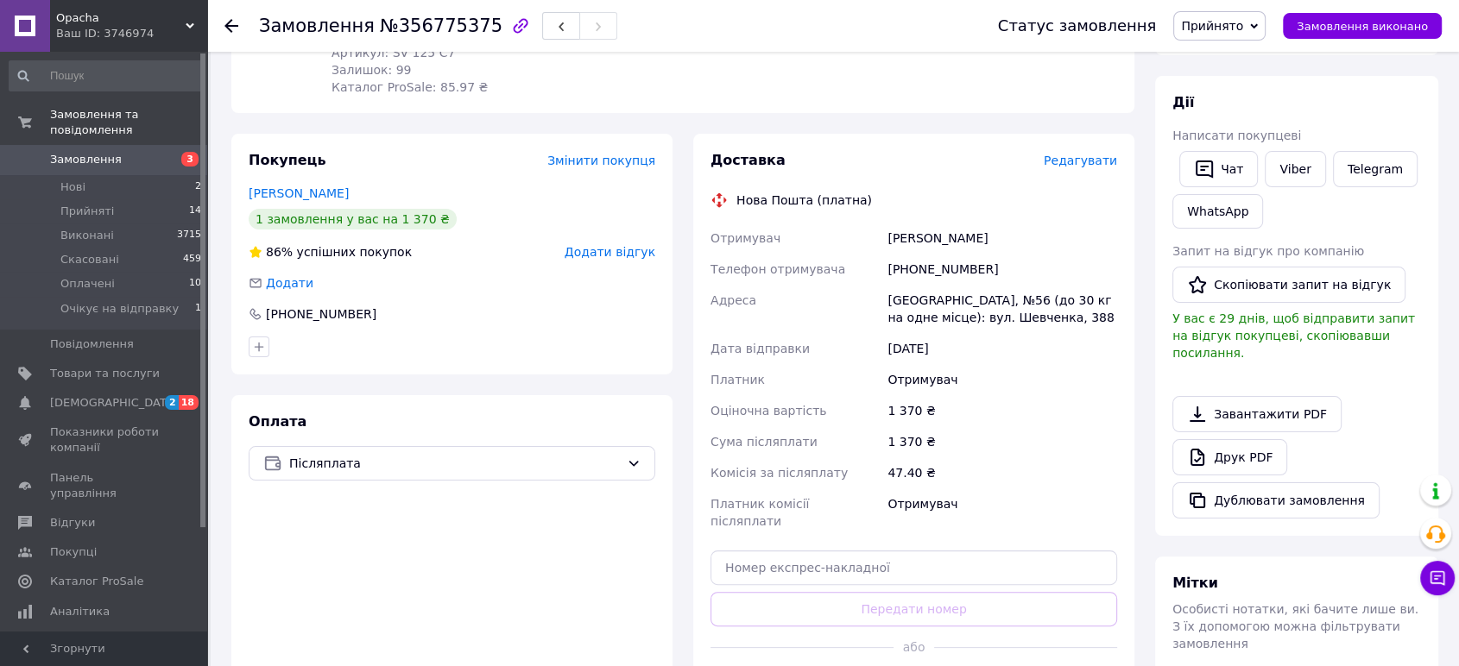
scroll to position [383, 0]
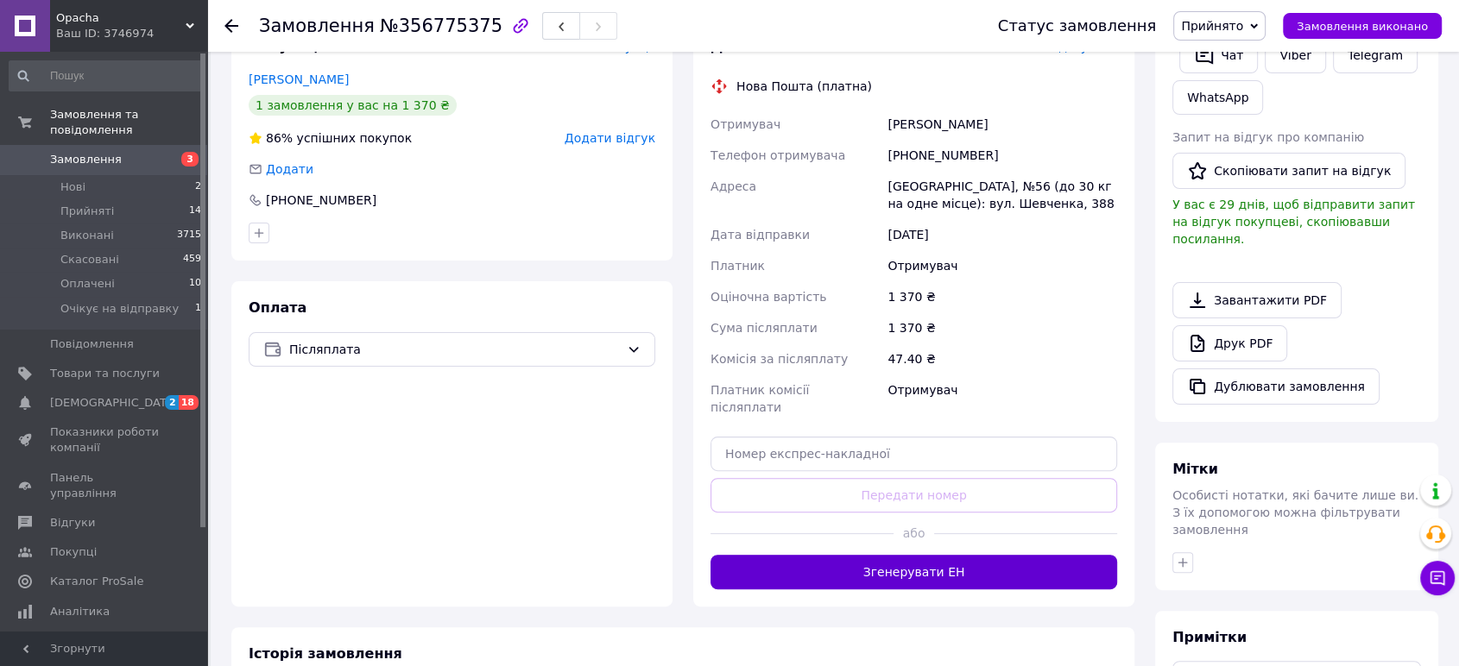
click at [931, 555] on button "Згенерувати ЕН" at bounding box center [913, 572] width 406 height 35
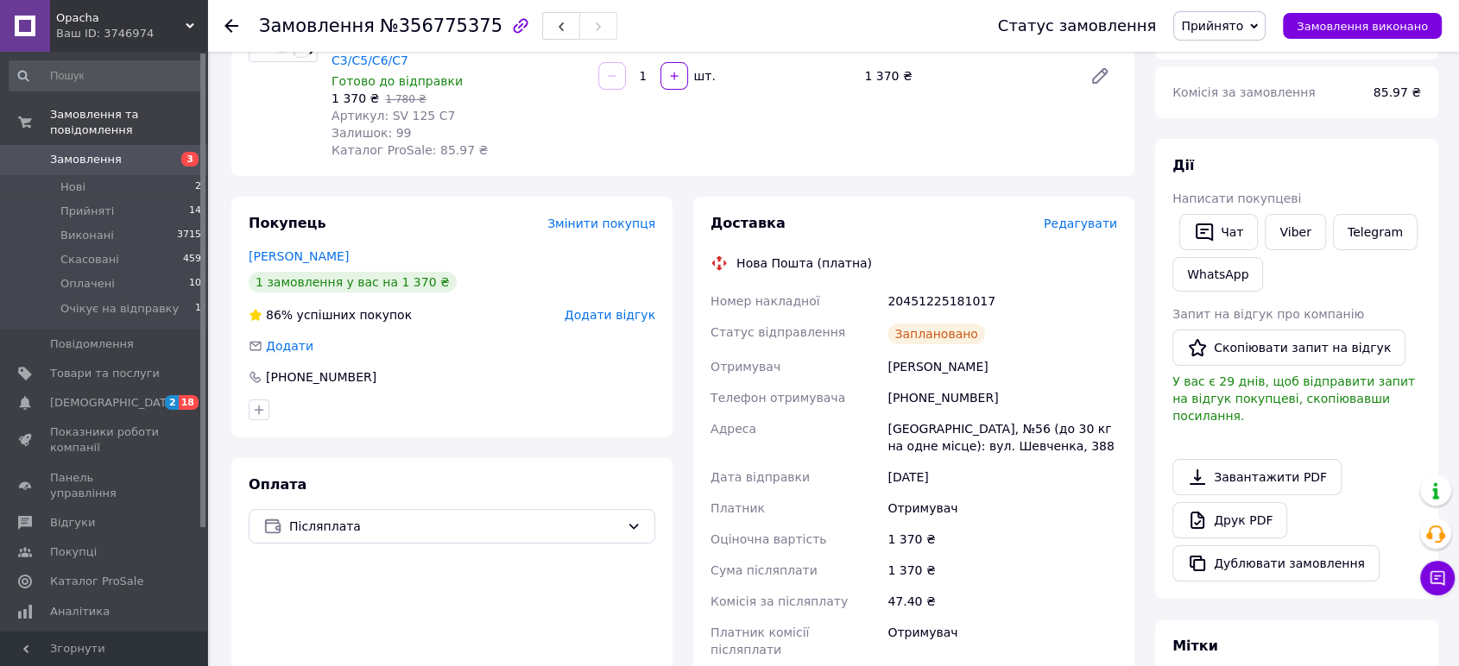
scroll to position [0, 0]
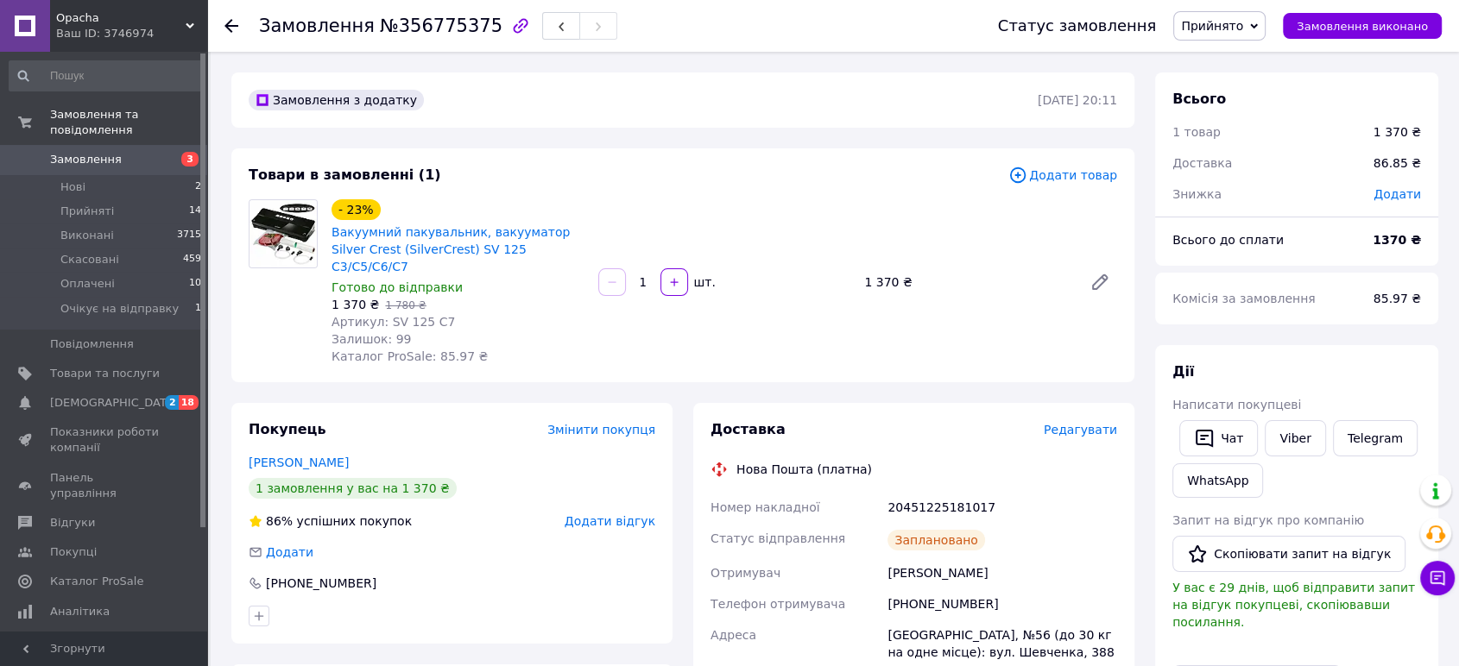
click at [233, 23] on icon at bounding box center [231, 26] width 14 height 14
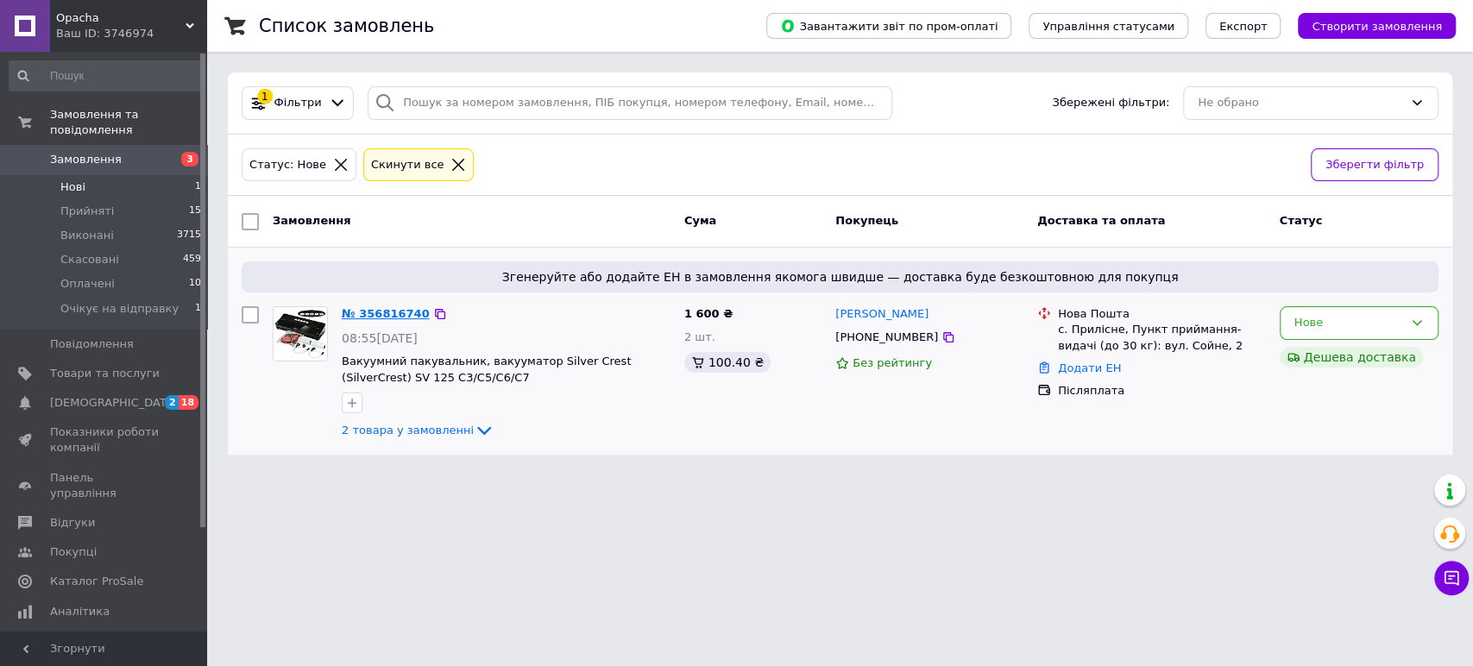
click at [387, 316] on link "№ 356816740" at bounding box center [386, 313] width 88 height 13
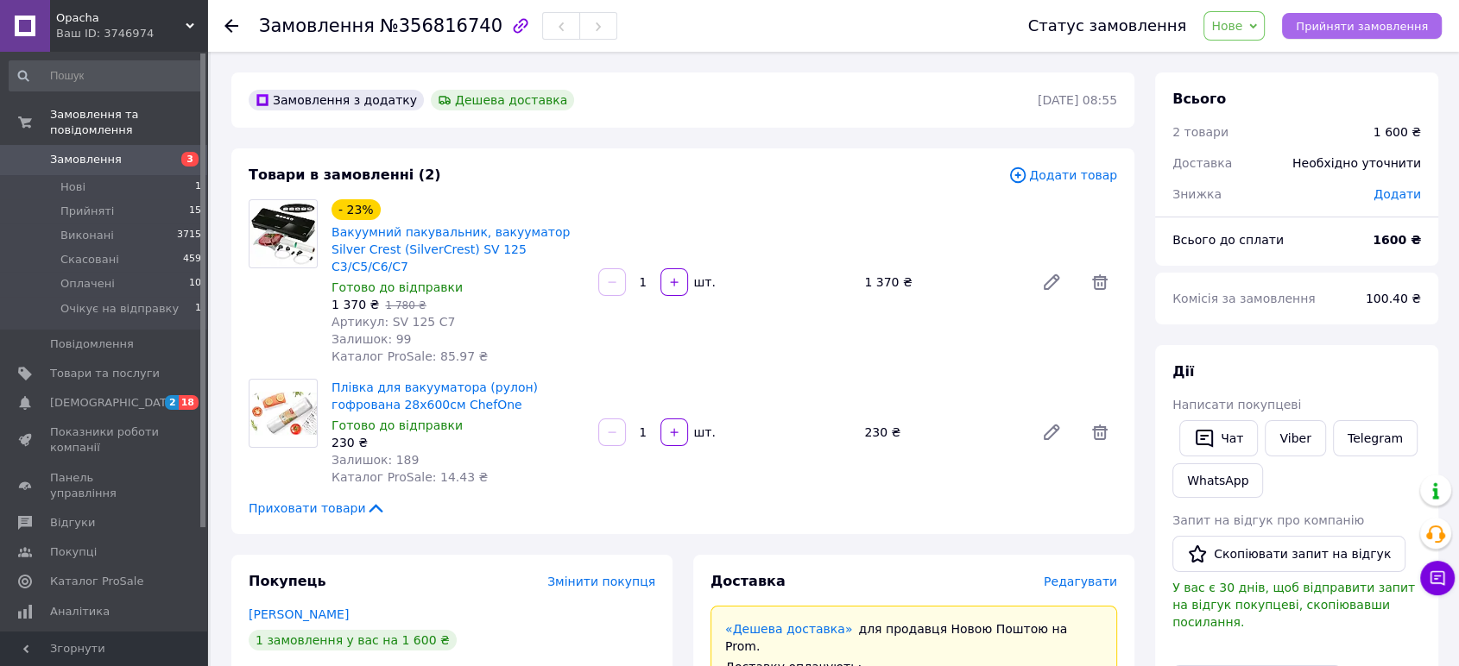
click at [1383, 17] on button "Прийняти замовлення" at bounding box center [1362, 26] width 160 height 26
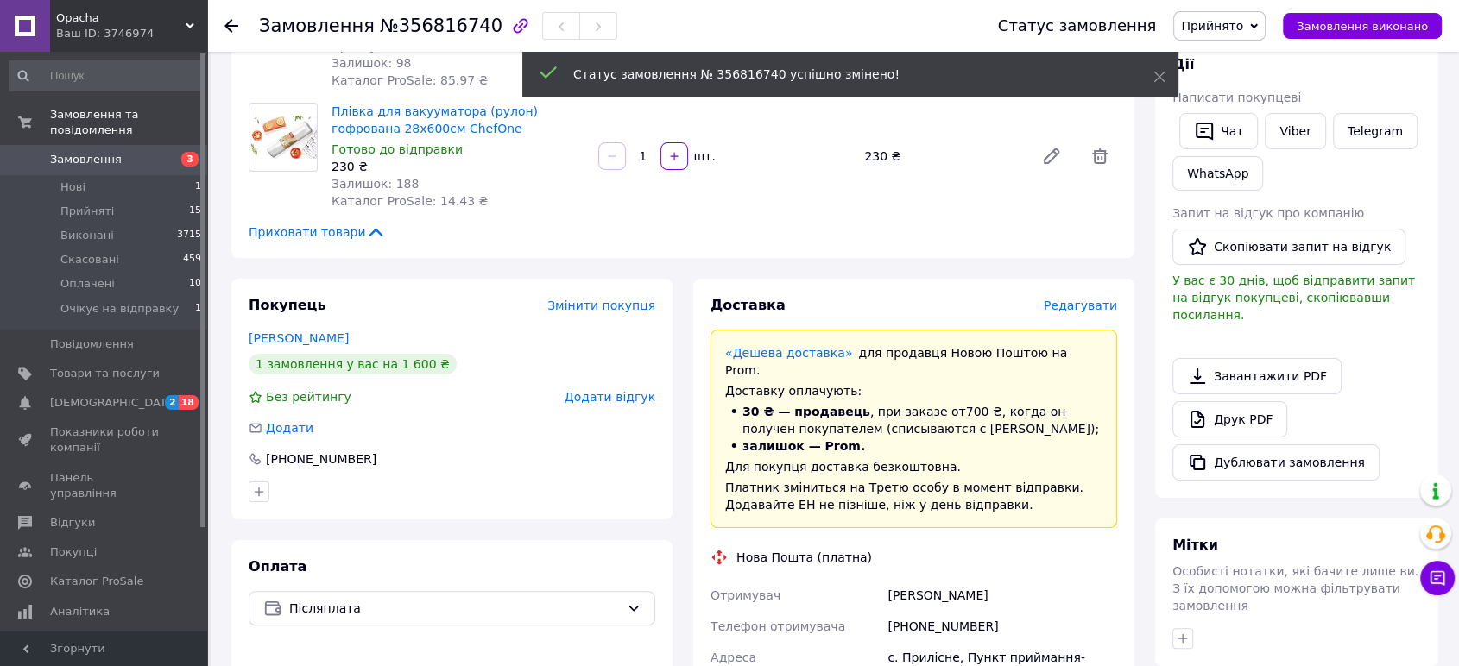
scroll to position [287, 0]
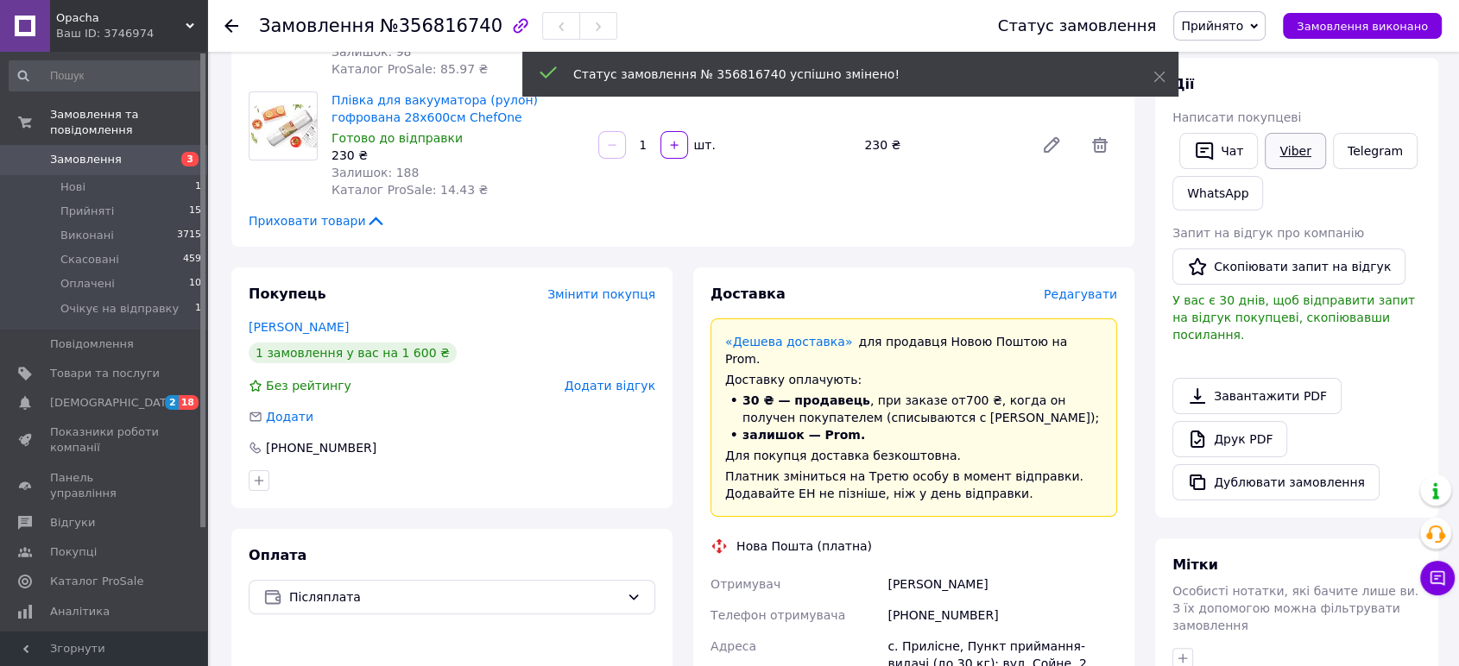
click at [1306, 154] on link "Viber" at bounding box center [1294, 151] width 60 height 36
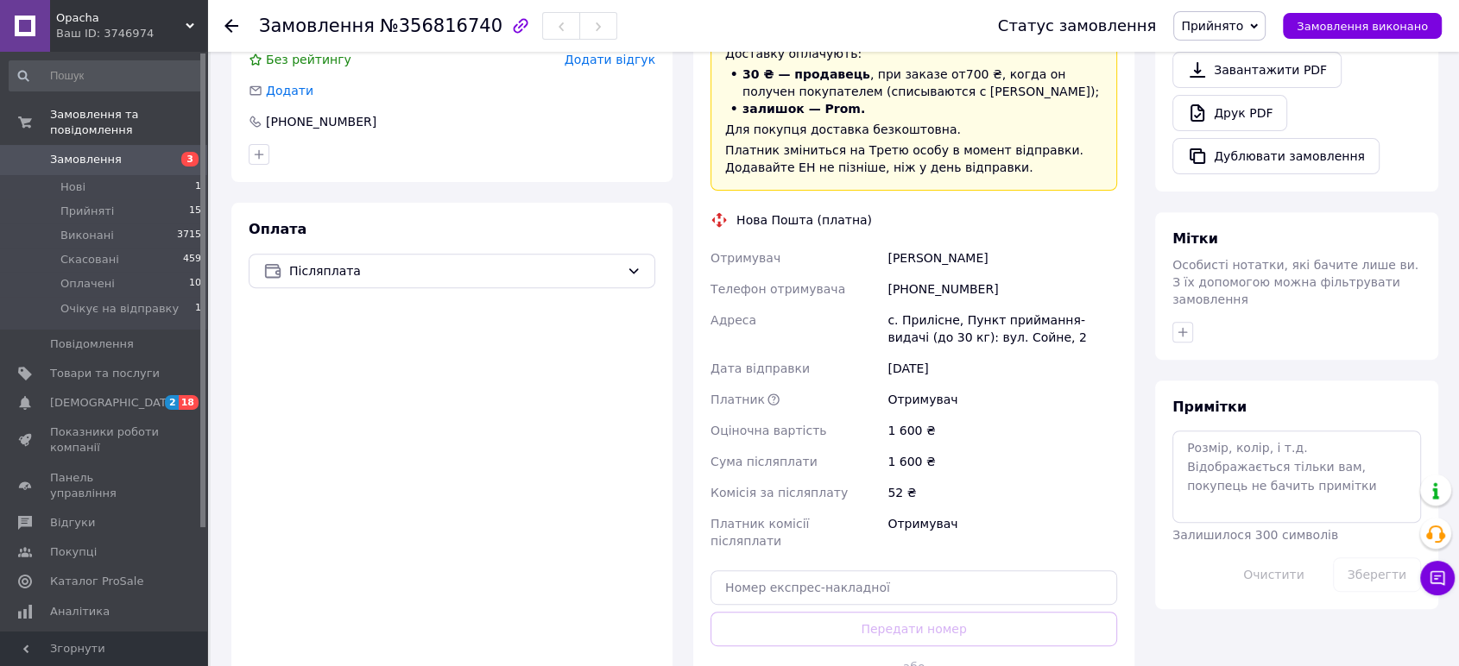
scroll to position [671, 0]
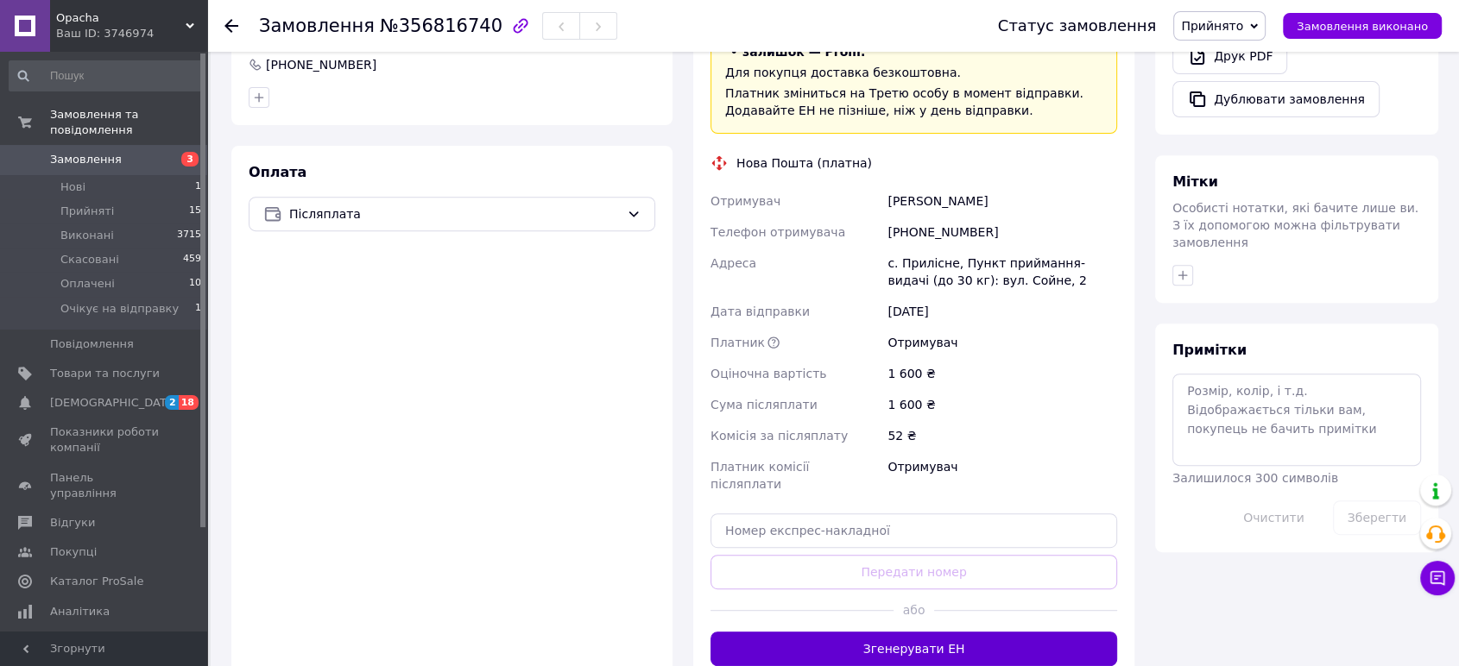
click at [899, 632] on button "Згенерувати ЕН" at bounding box center [913, 649] width 406 height 35
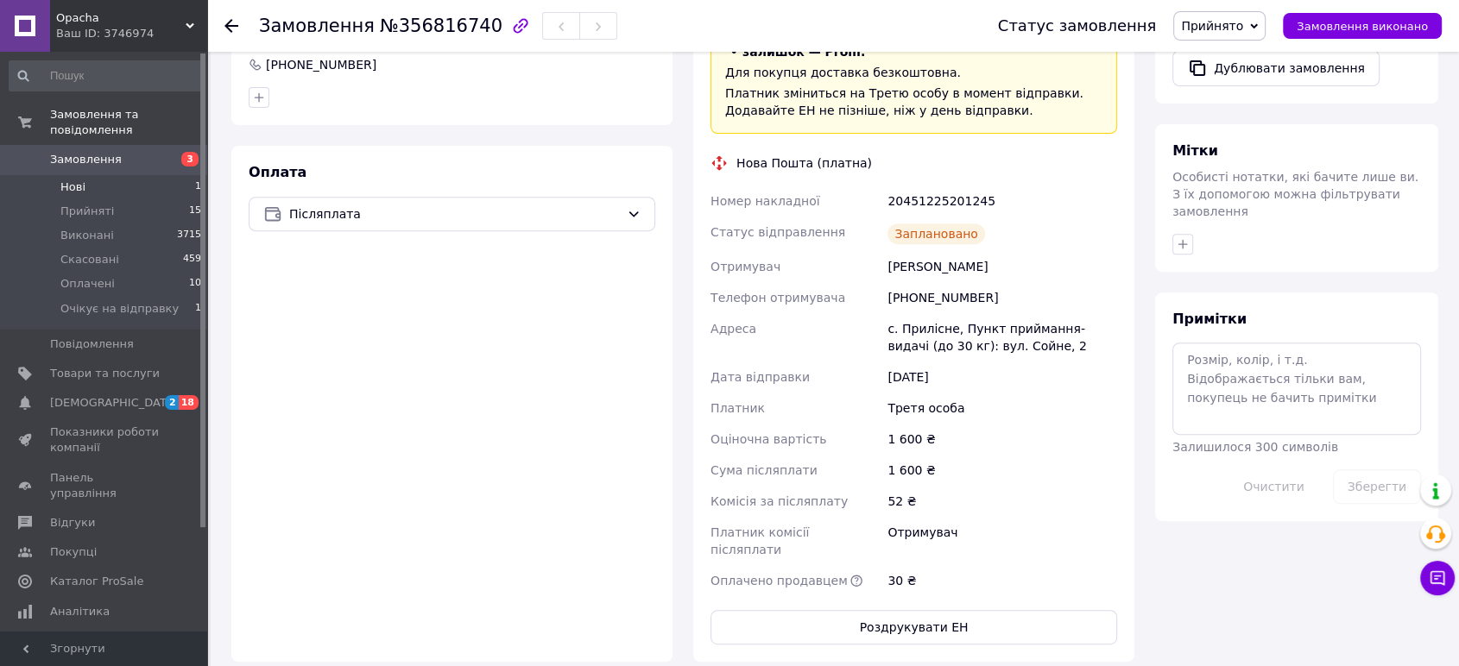
click at [83, 175] on li "Нові 1" at bounding box center [105, 187] width 211 height 24
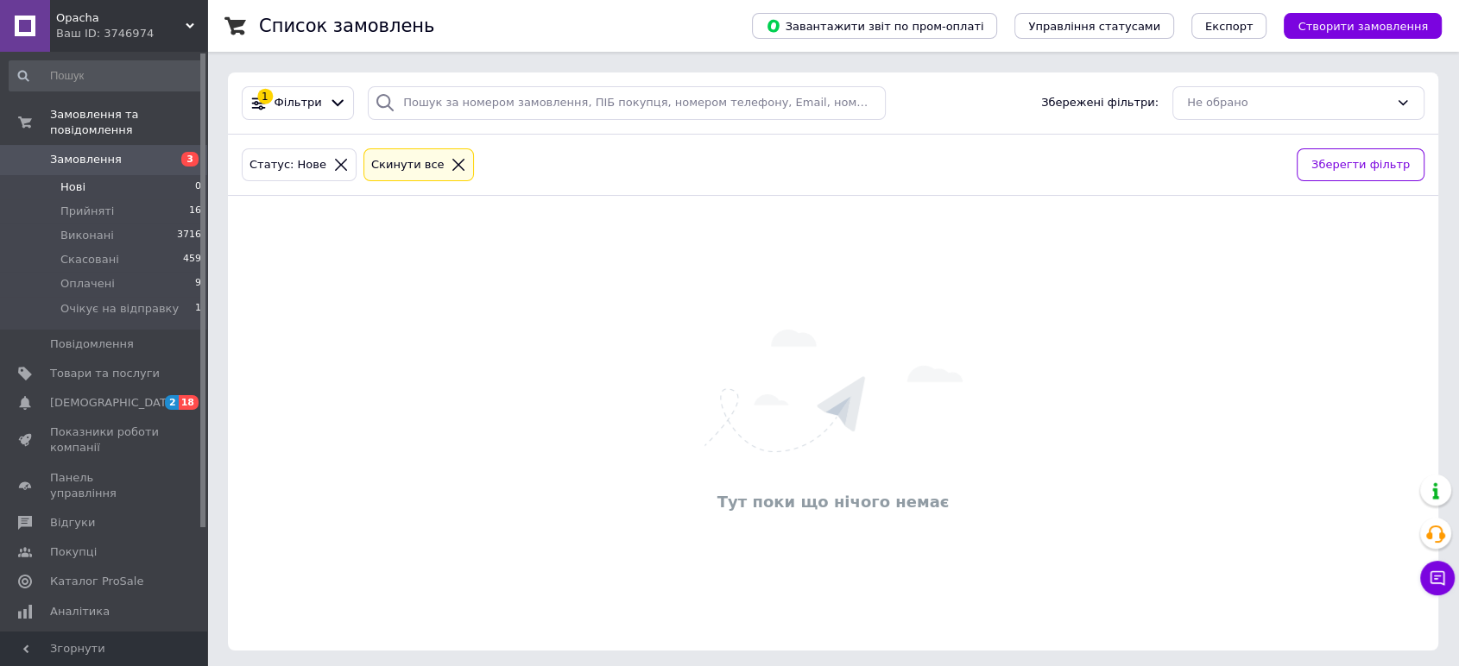
click at [66, 152] on span "Замовлення" at bounding box center [86, 160] width 72 height 16
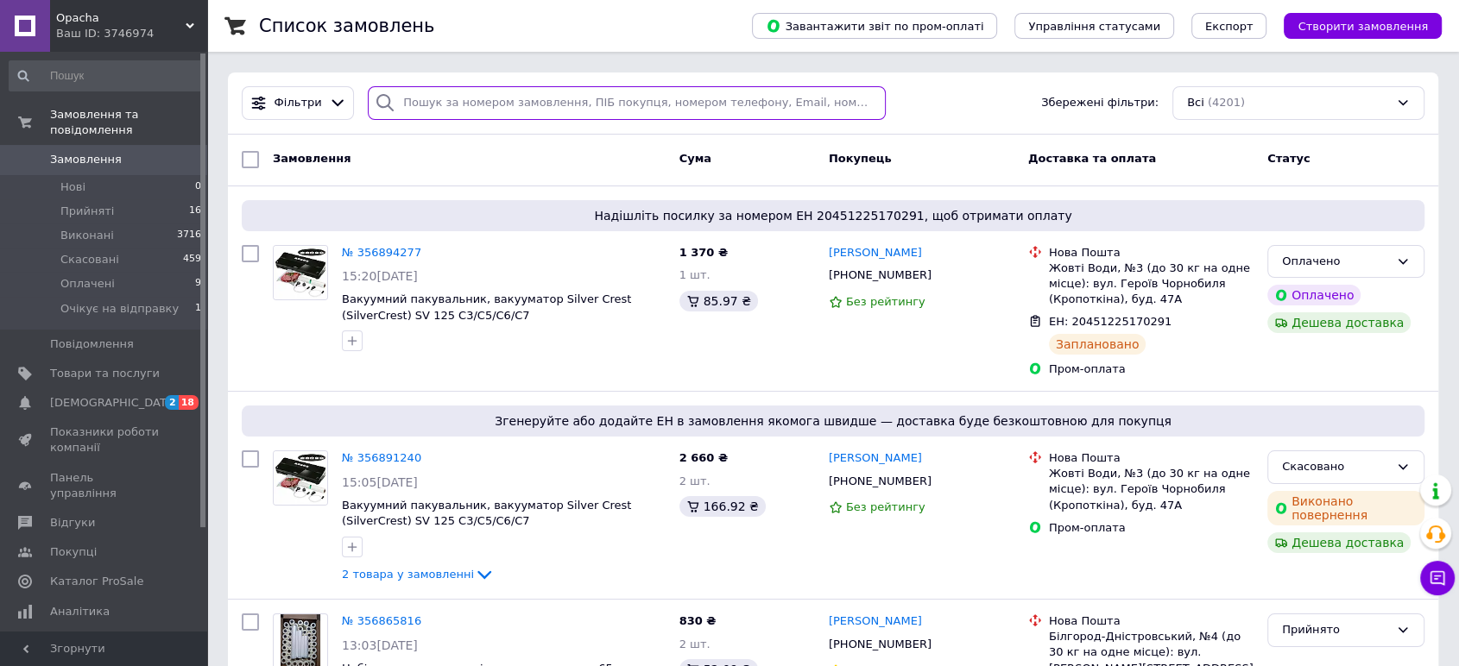
click at [416, 103] on input "search" at bounding box center [627, 103] width 518 height 34
paste input "+380636100068"
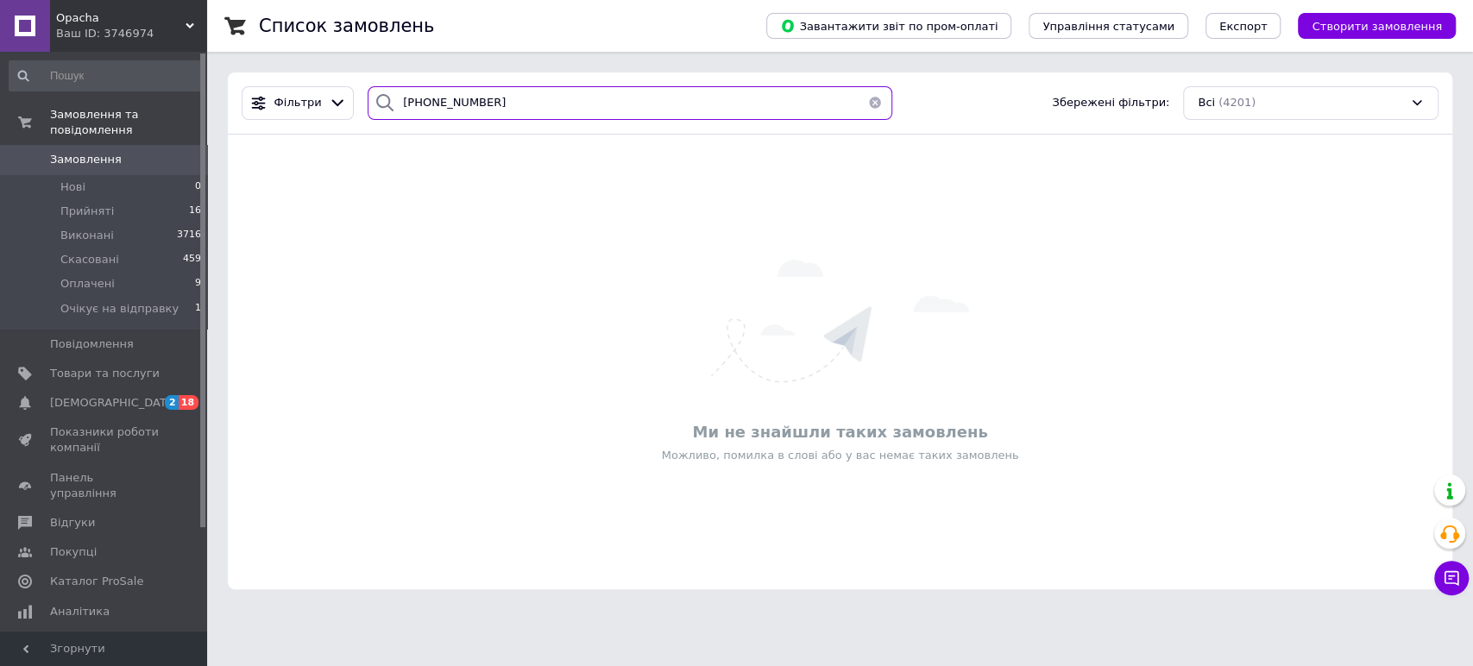
type input "+380636100068"
click at [97, 366] on span "Товари та послуги" at bounding box center [105, 374] width 110 height 16
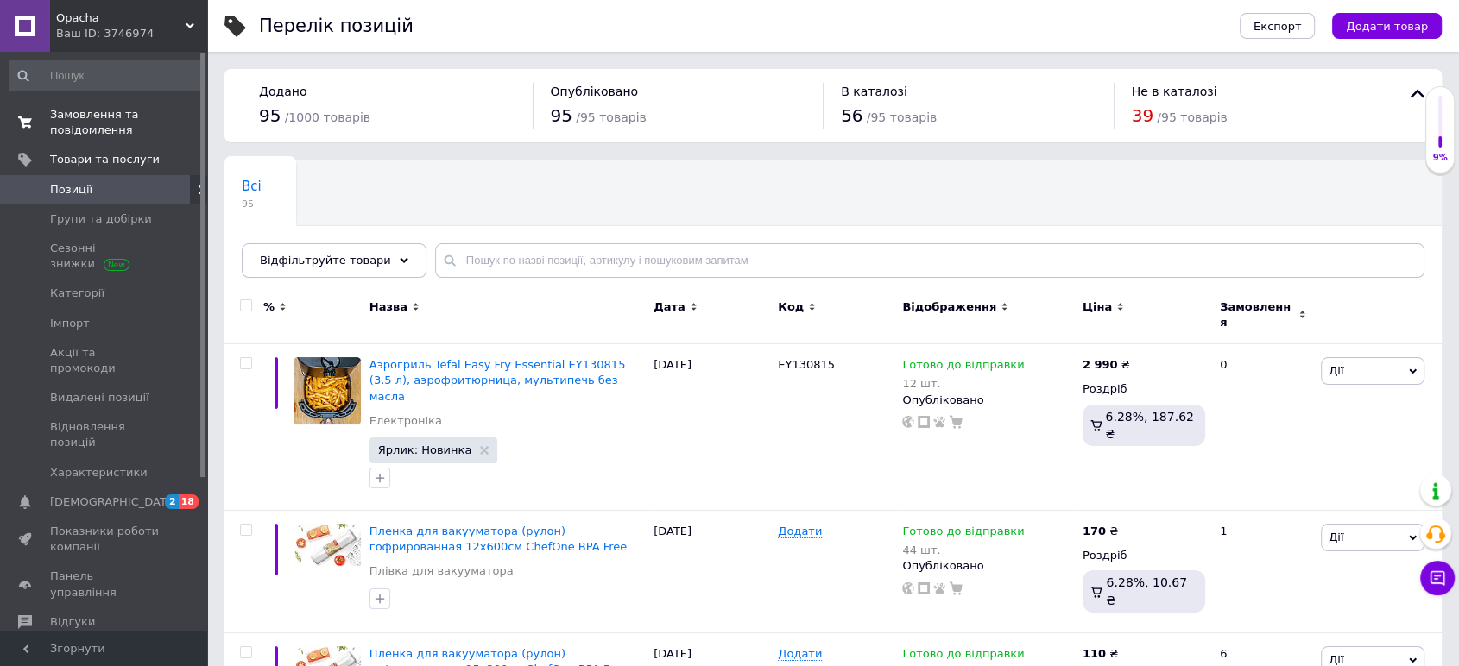
click at [63, 116] on span "Замовлення та повідомлення" at bounding box center [105, 122] width 110 height 31
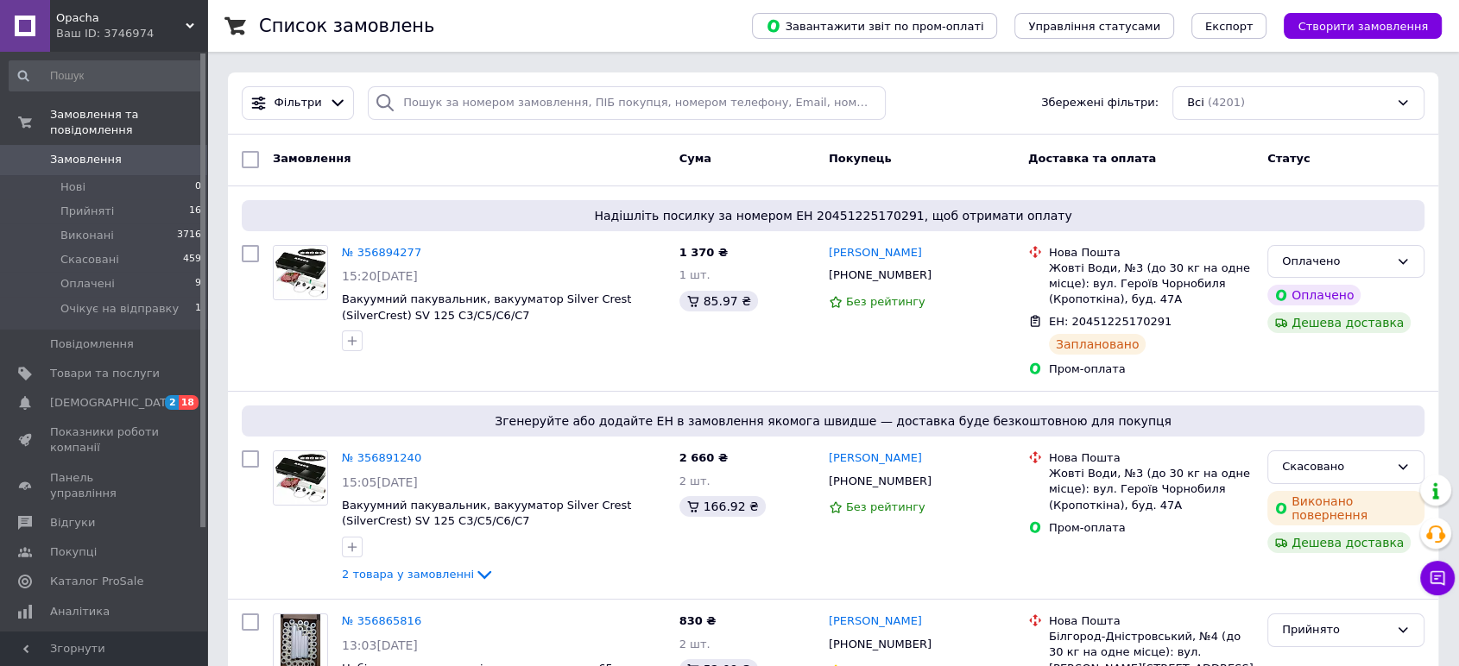
click at [68, 152] on span "Замовлення" at bounding box center [86, 160] width 72 height 16
